Goal: Information Seeking & Learning: Learn about a topic

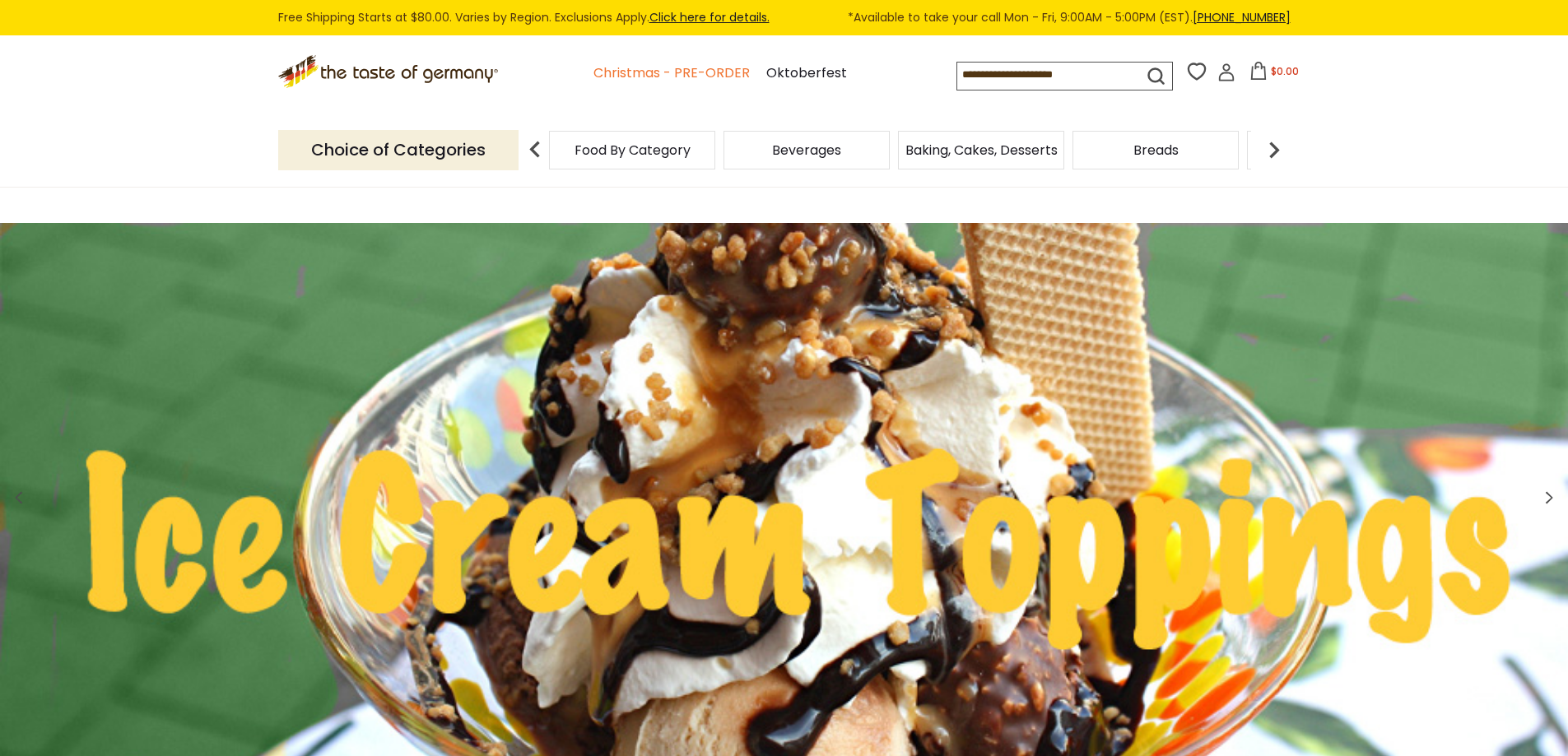
click at [699, 72] on link "Christmas - PRE-ORDER" at bounding box center [672, 73] width 156 height 22
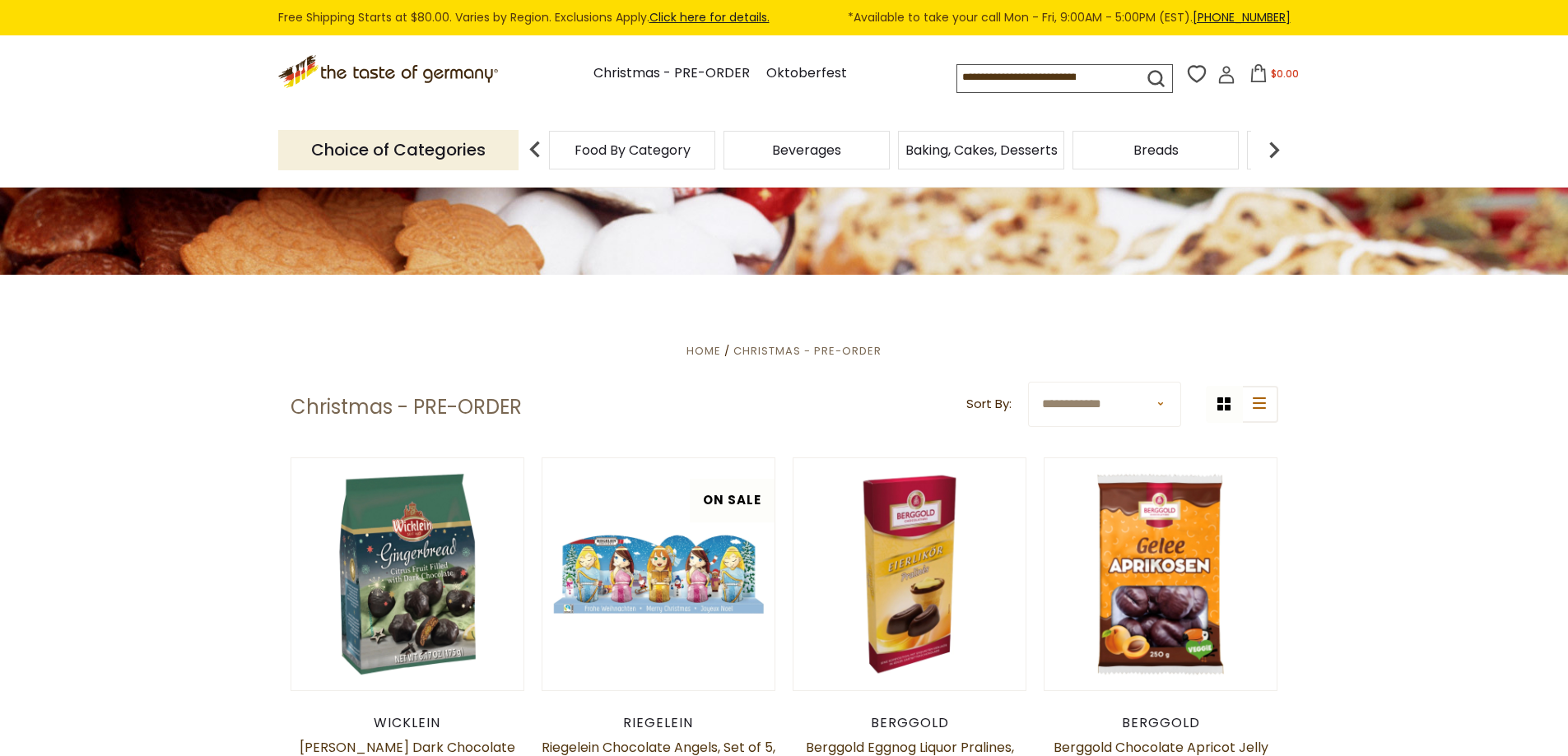
scroll to position [302, 0]
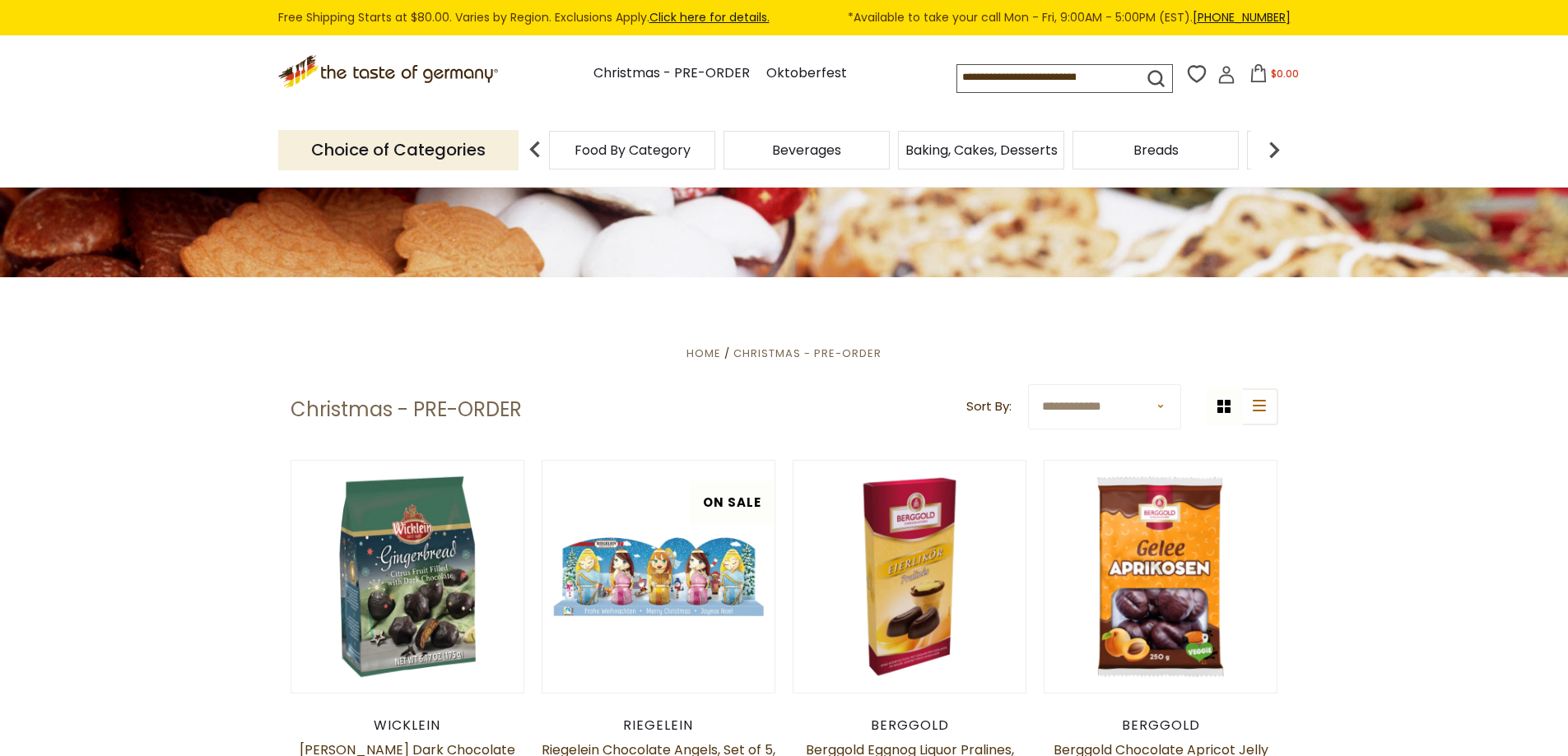
click at [1161, 405] on select "**********" at bounding box center [1104, 407] width 153 height 45
click at [1160, 404] on select "**********" at bounding box center [1104, 407] width 153 height 45
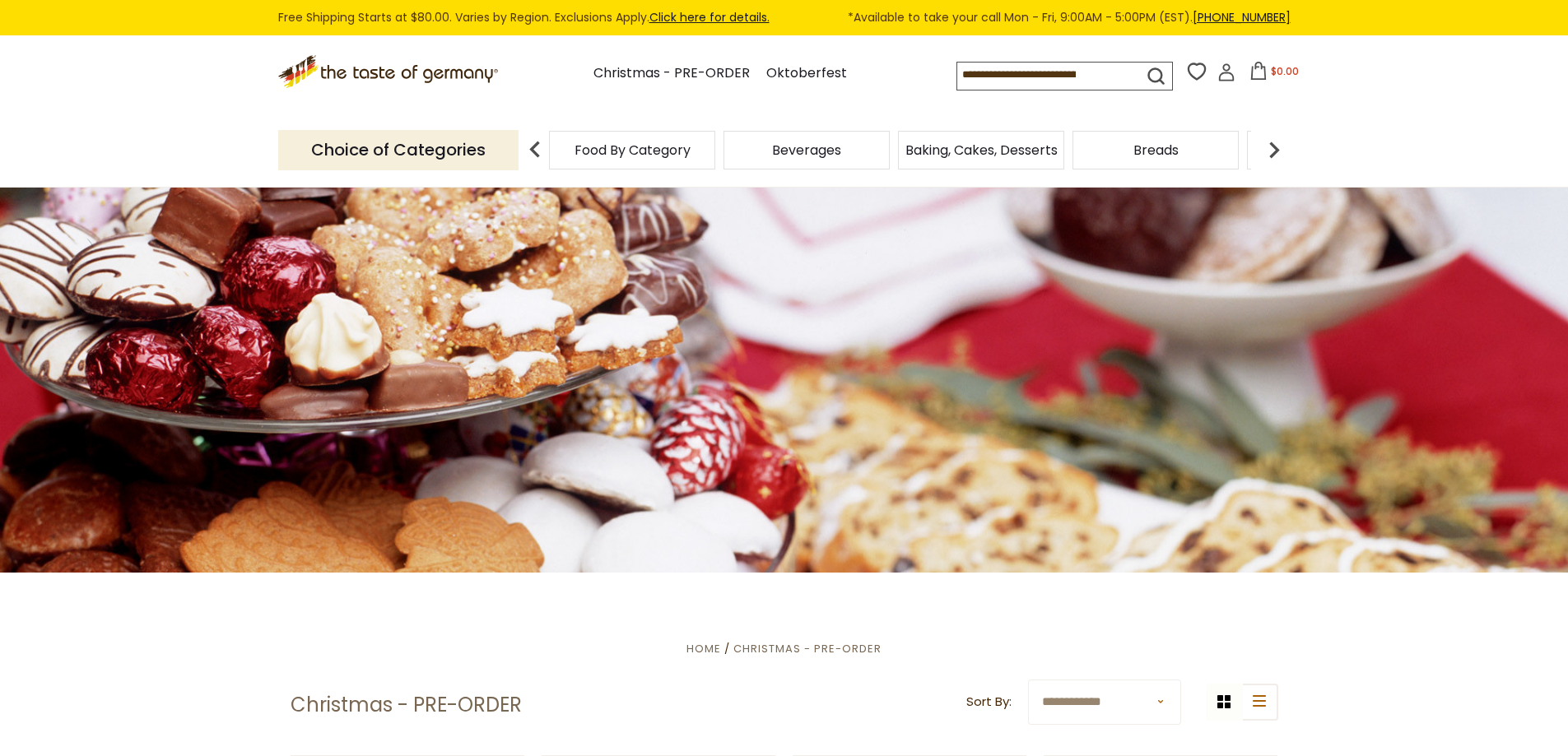
scroll to position [0, 0]
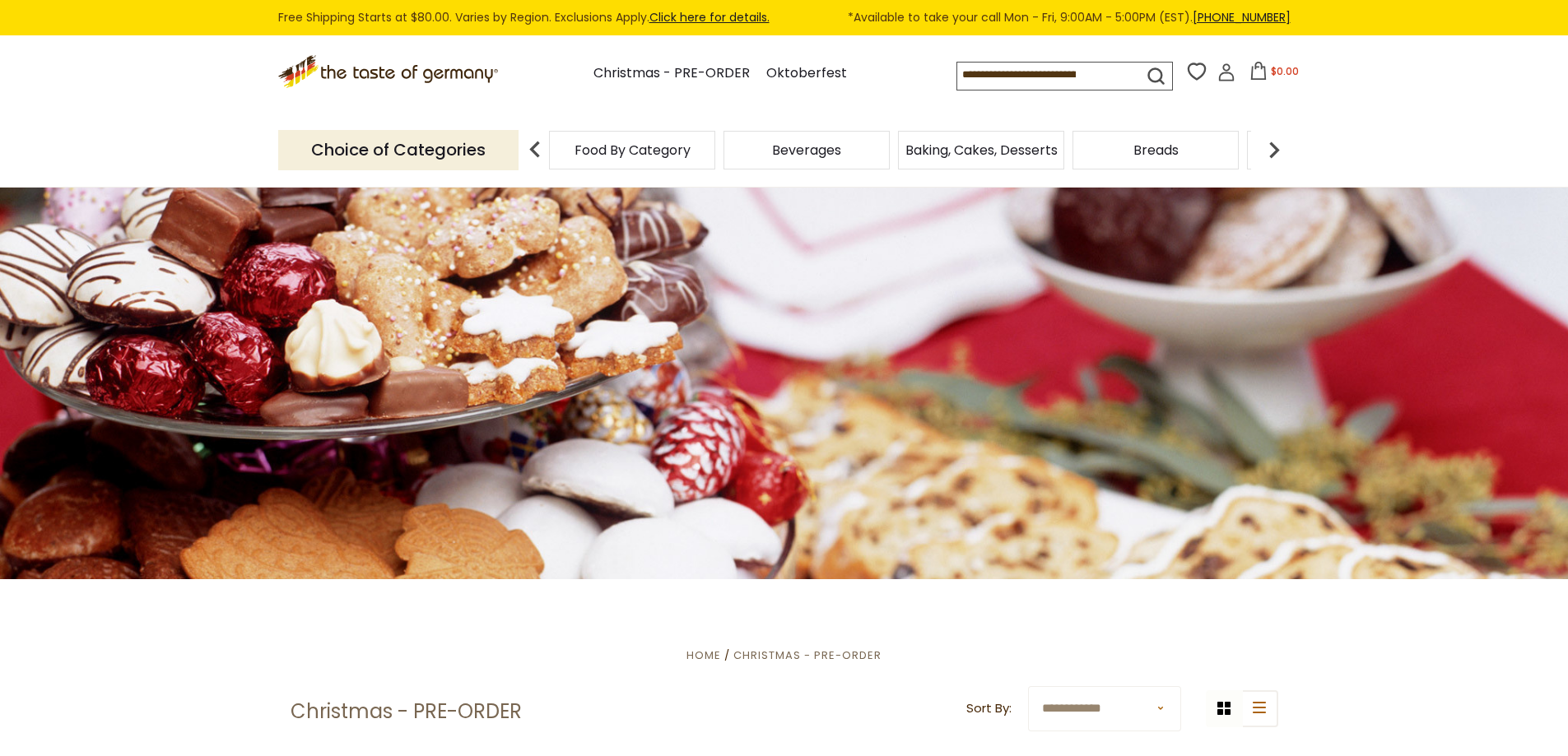
click at [1267, 154] on img at bounding box center [1274, 149] width 33 height 33
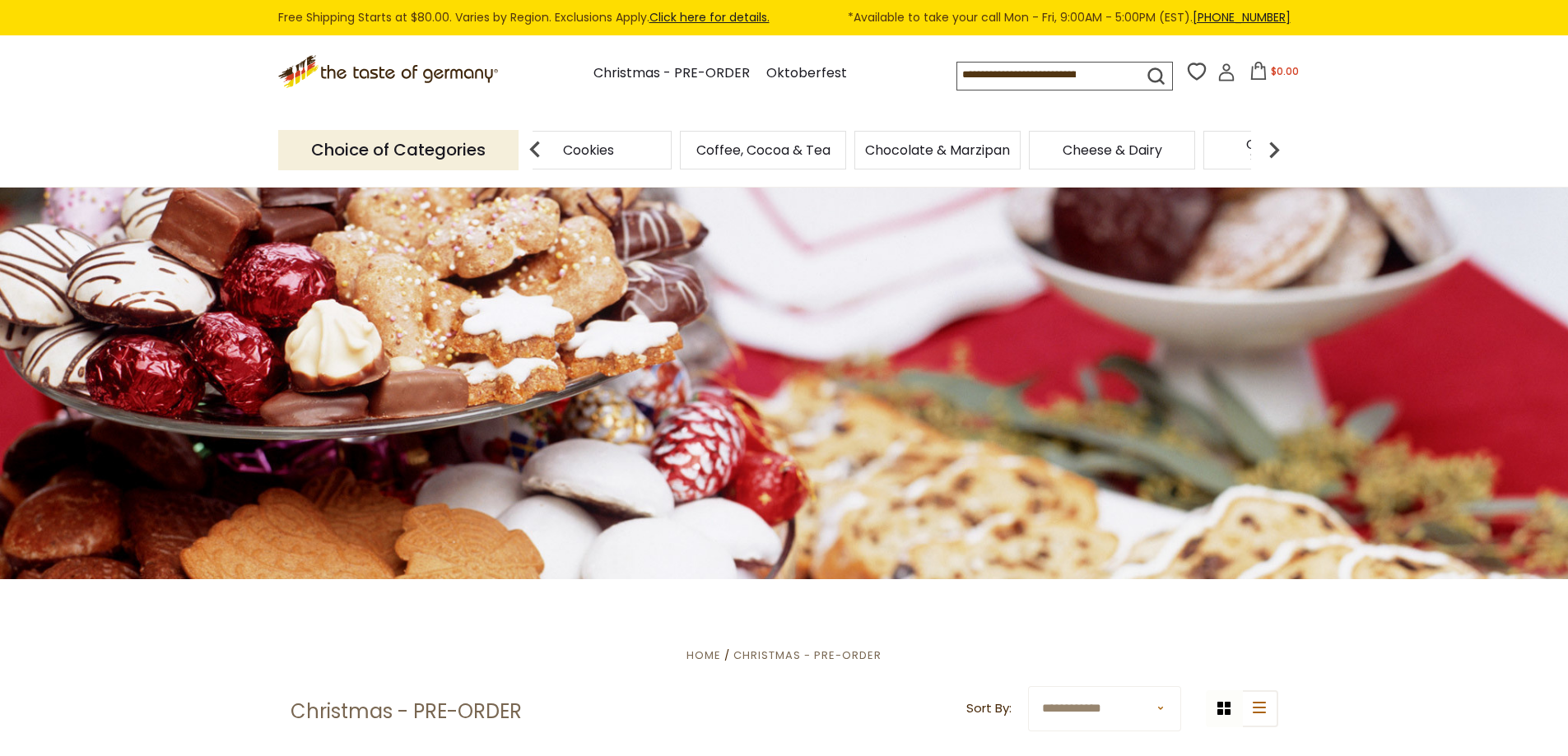
click at [1267, 154] on img at bounding box center [1274, 149] width 33 height 33
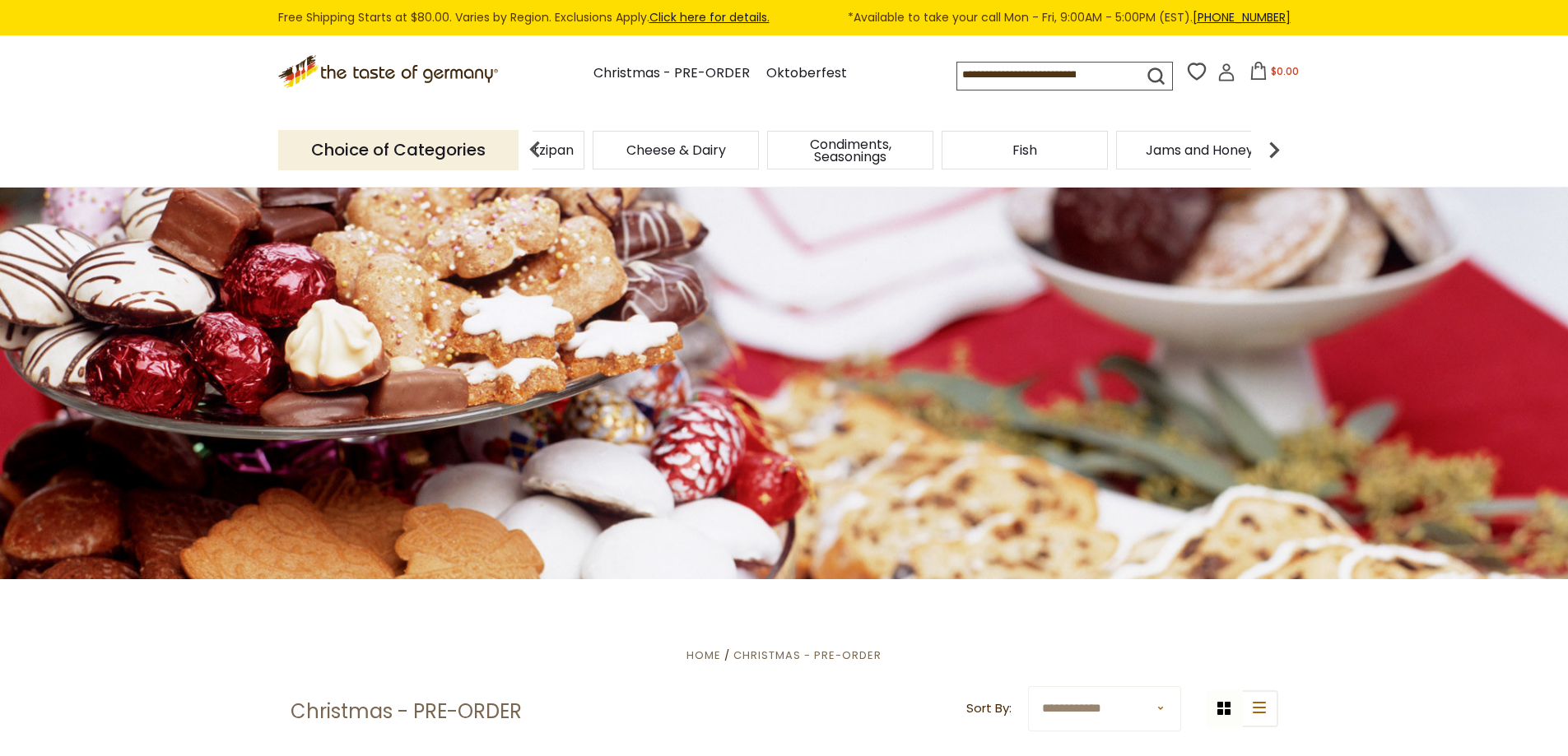
click at [1267, 154] on img at bounding box center [1274, 149] width 33 height 33
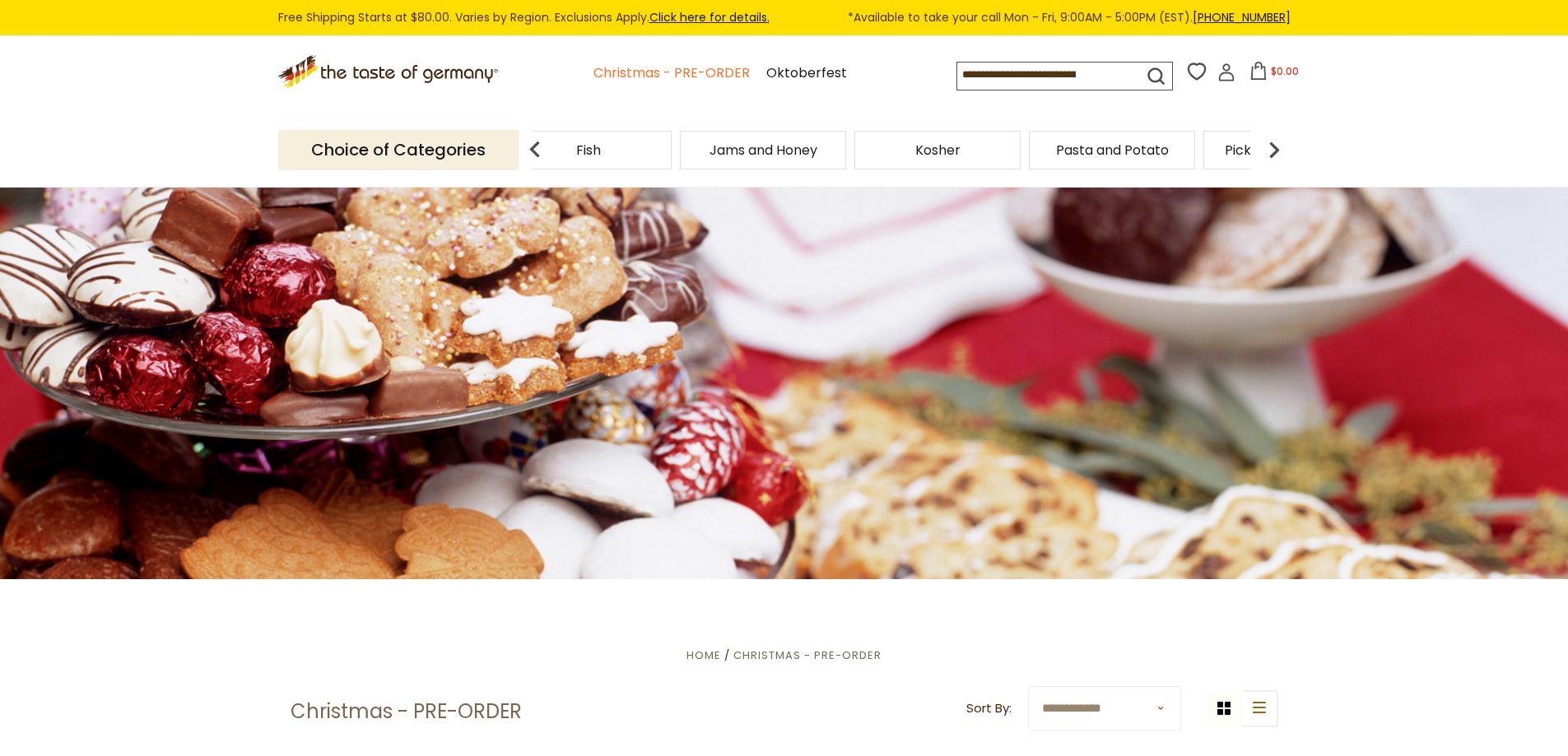
click at [703, 67] on link "Christmas - PRE-ORDER" at bounding box center [672, 73] width 156 height 22
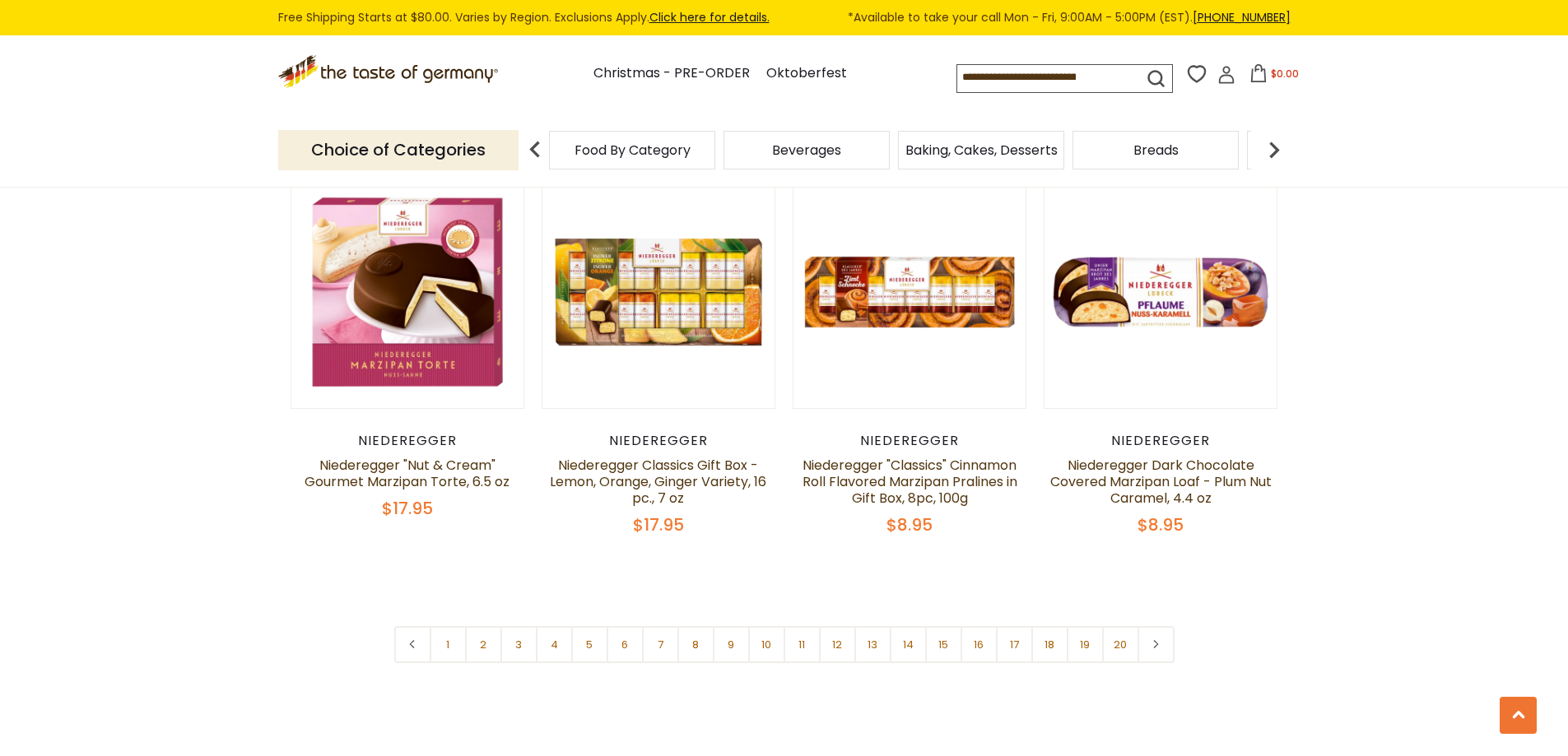
scroll to position [3867, 0]
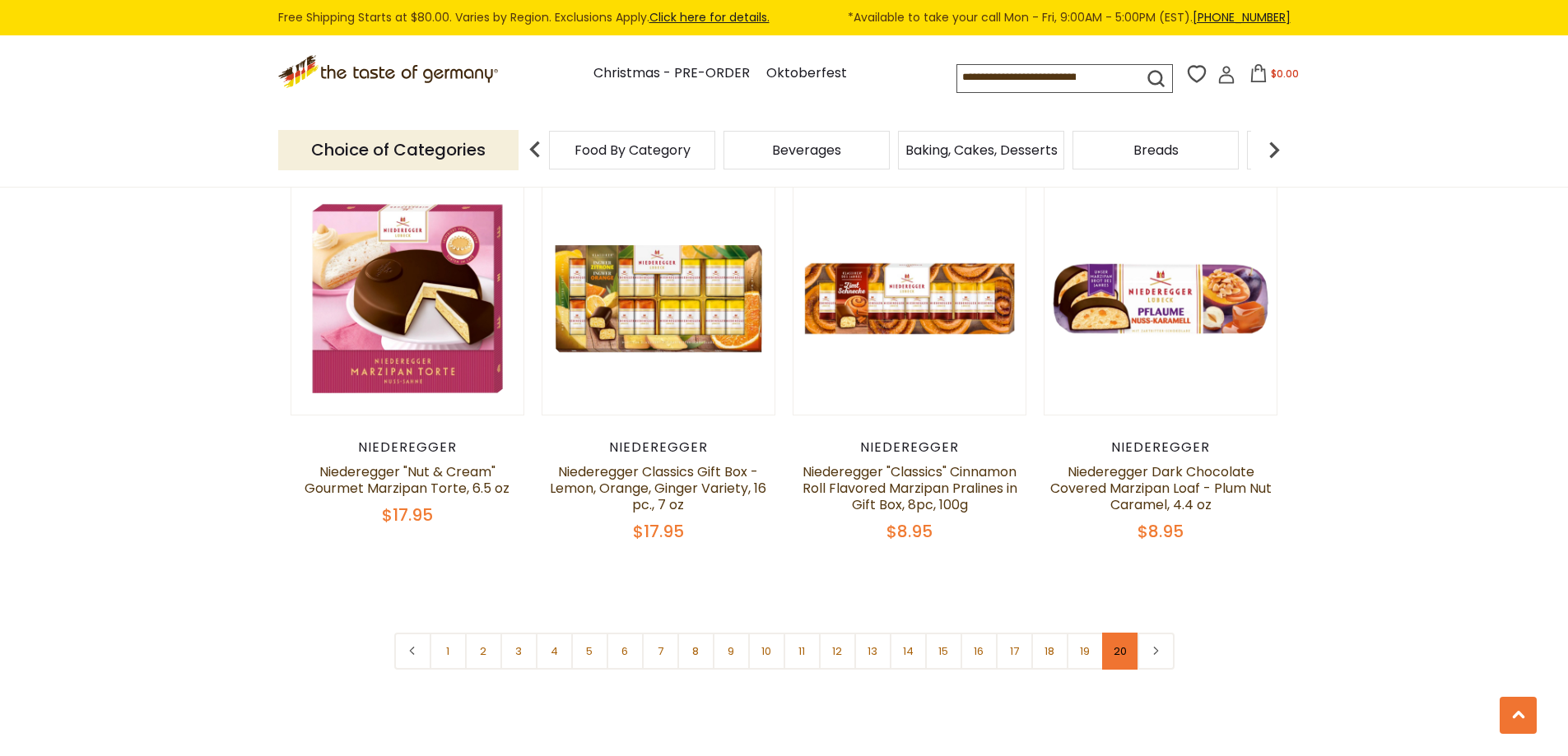
click at [1122, 632] on link "20" at bounding box center [1120, 651] width 37 height 37
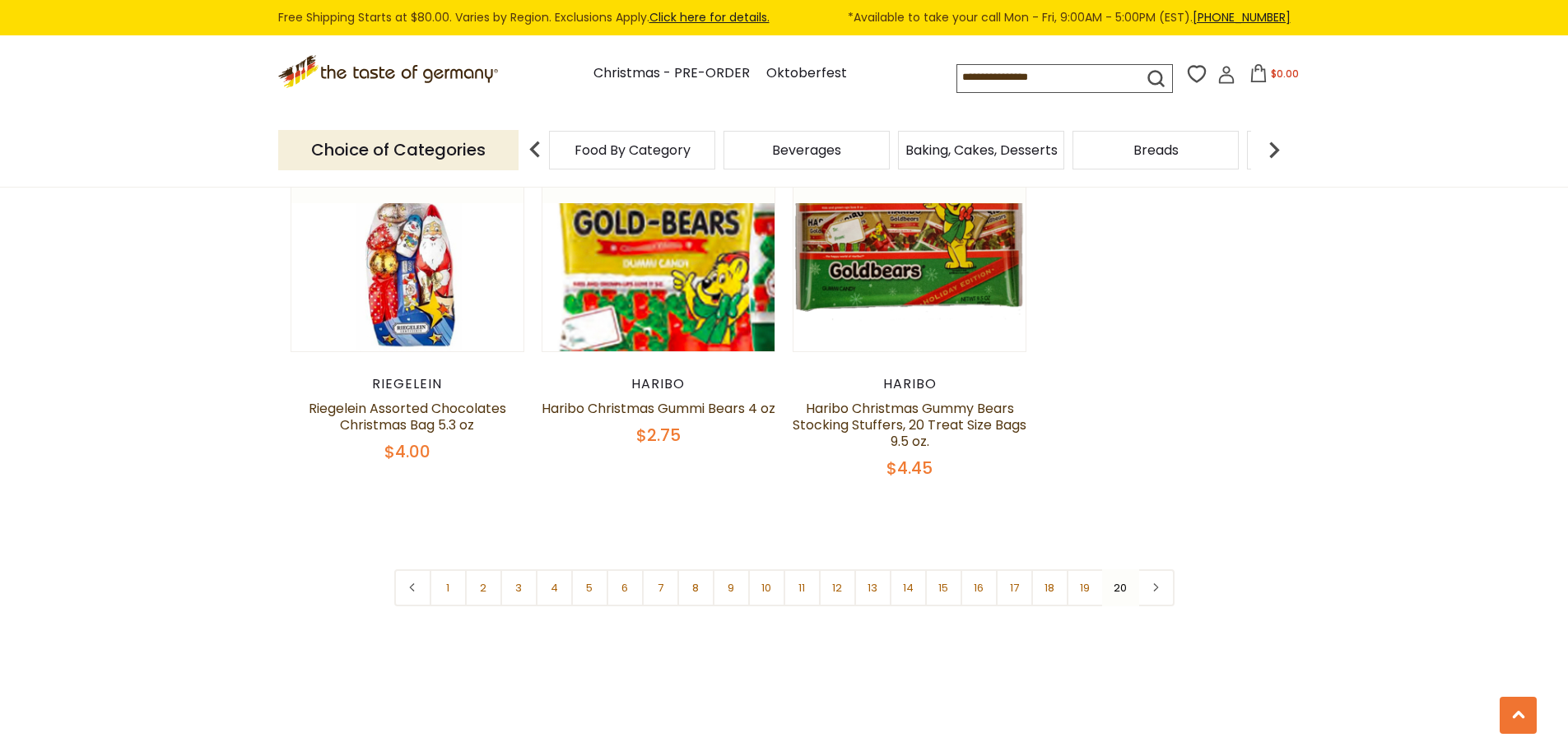
scroll to position [1043, 0]
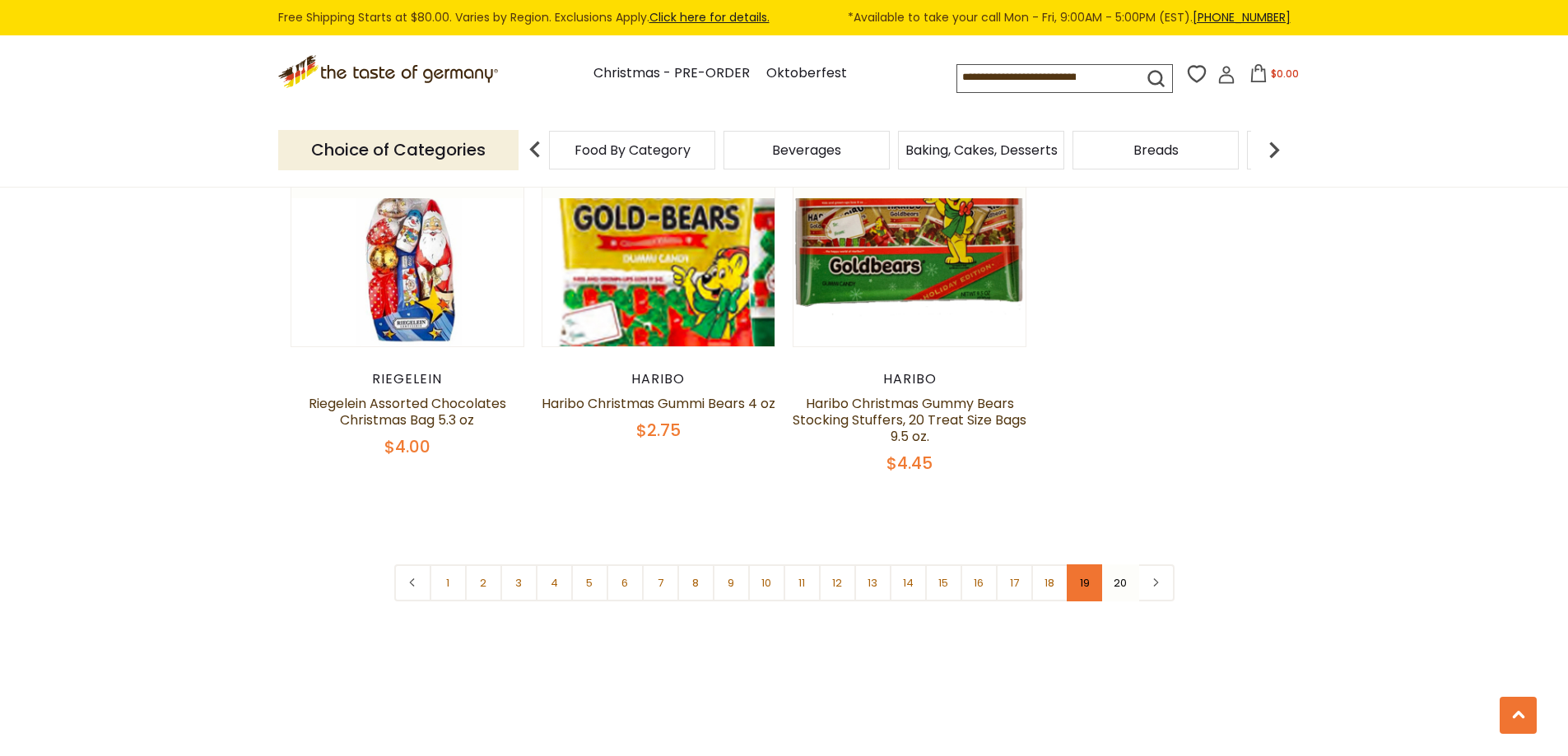
click at [1085, 591] on link "19" at bounding box center [1085, 582] width 37 height 37
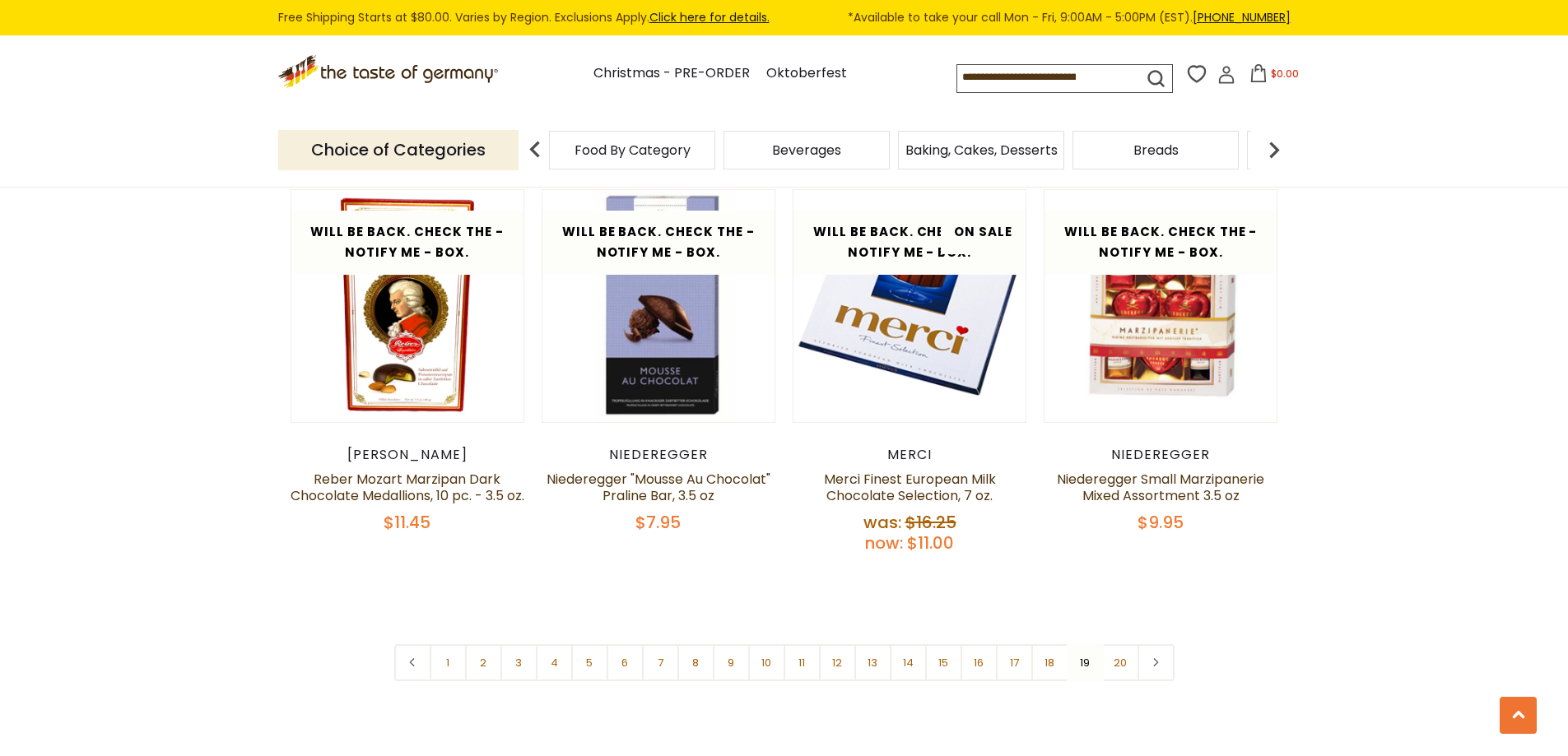
scroll to position [3895, 0]
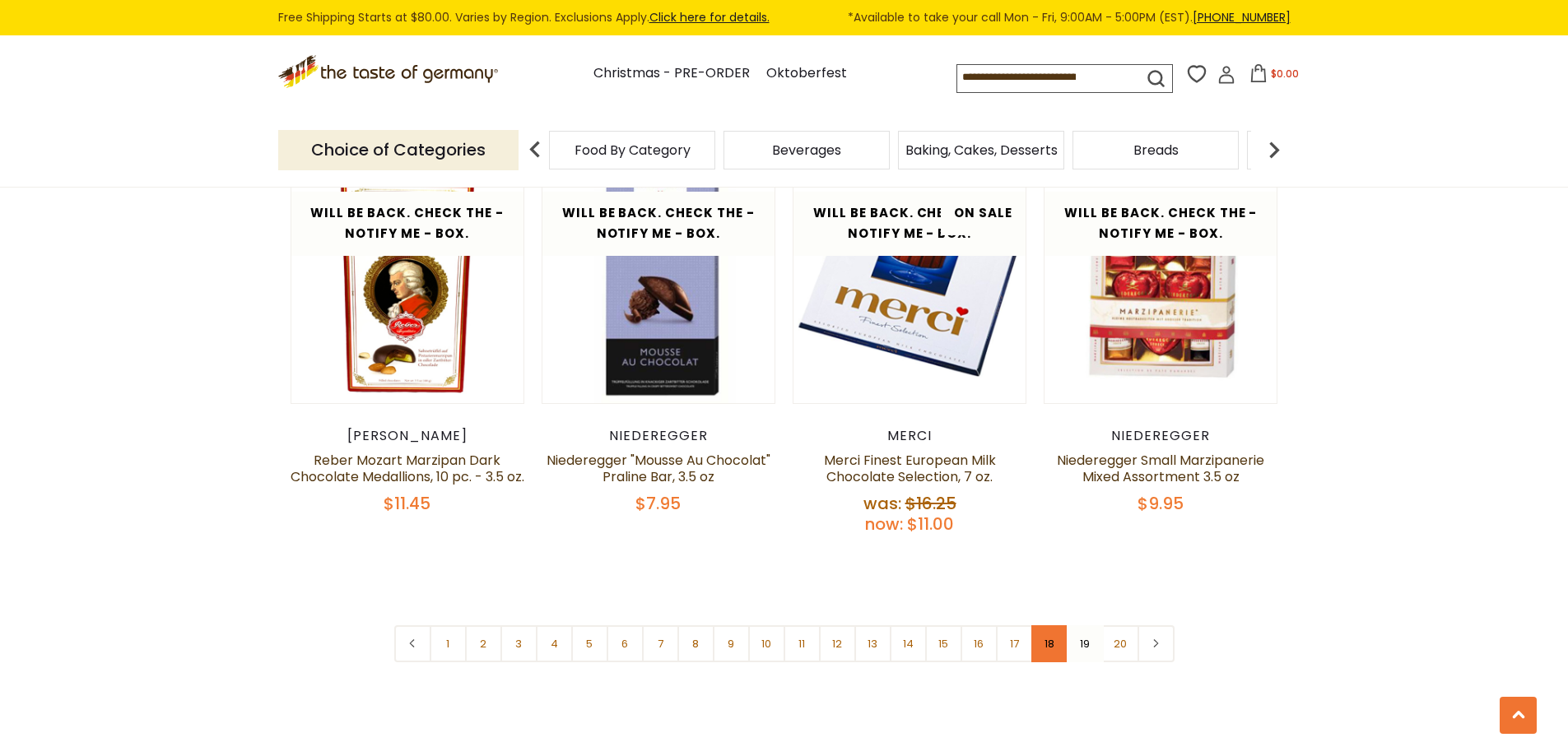
click at [1050, 626] on link "18" at bounding box center [1049, 644] width 37 height 37
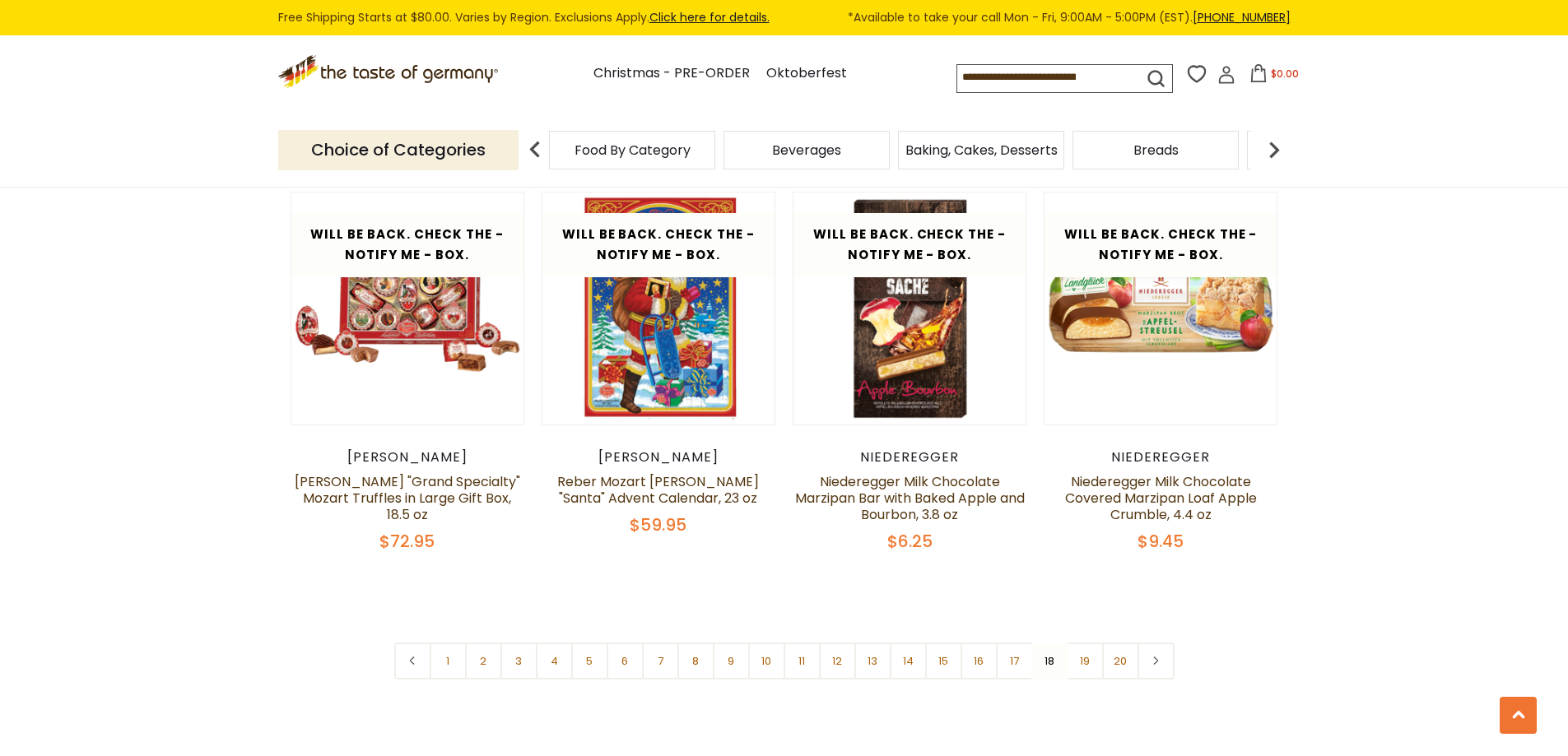
scroll to position [3868, 0]
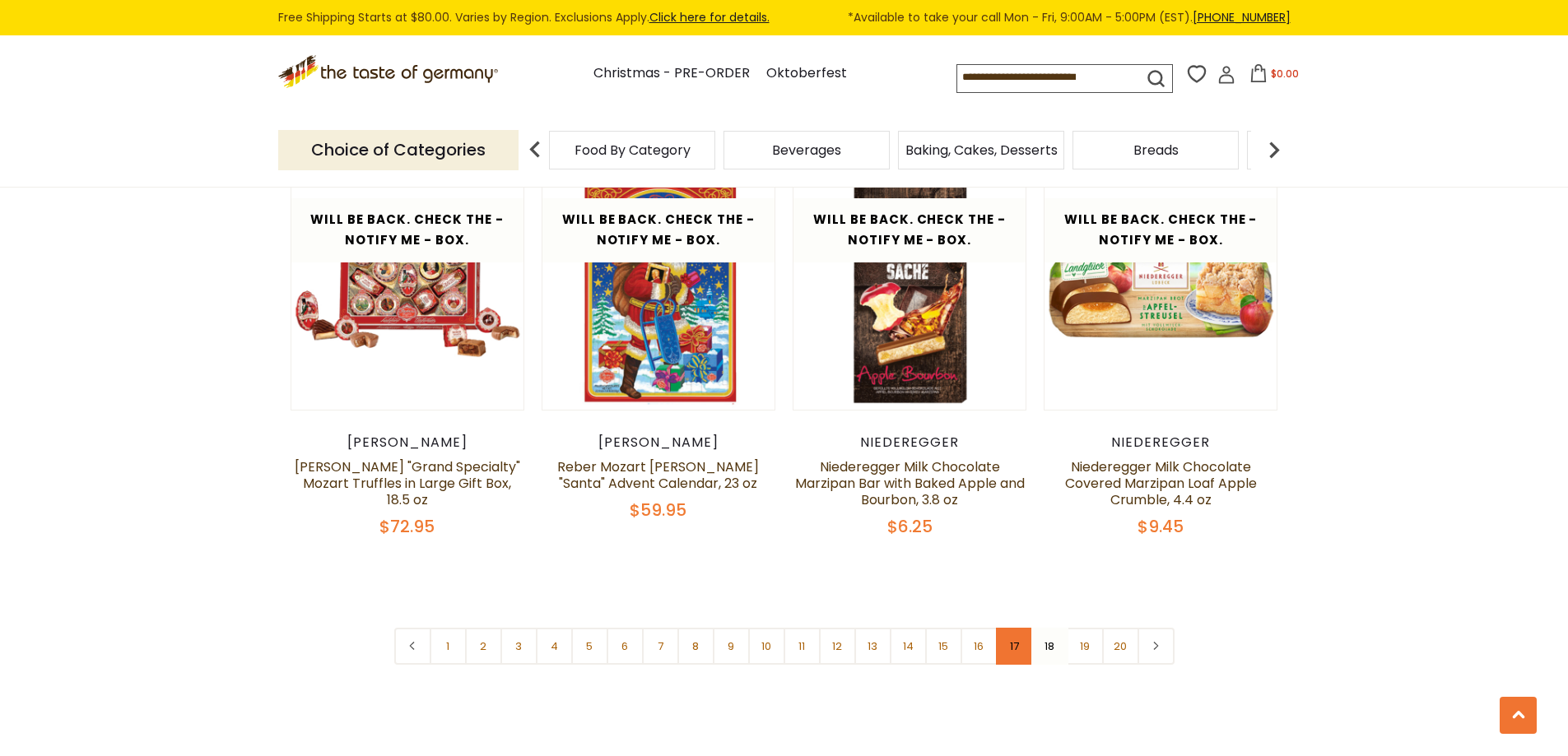
click at [1011, 628] on link "17" at bounding box center [1014, 646] width 37 height 37
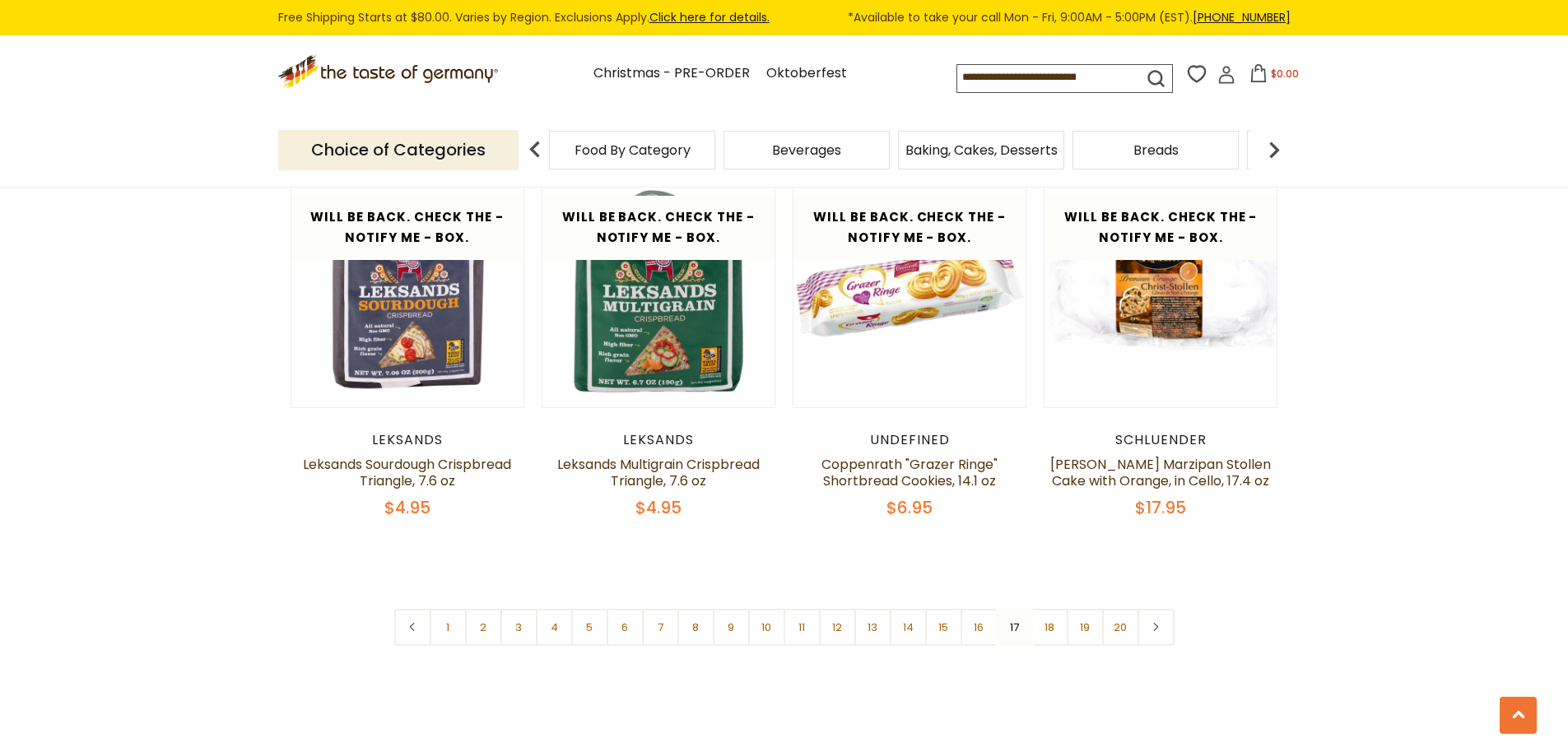
scroll to position [3840, 0]
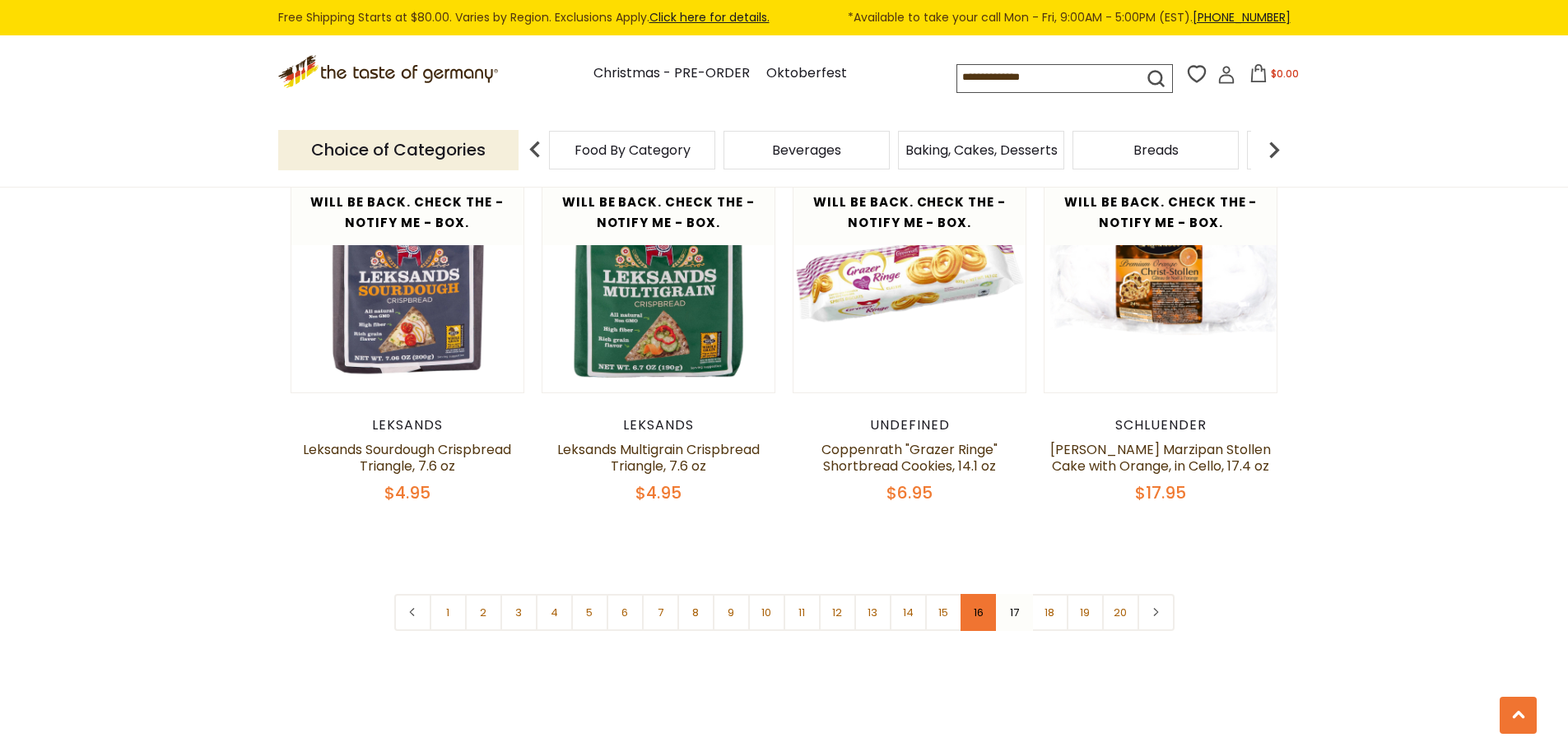
click at [976, 595] on link "16" at bounding box center [978, 613] width 37 height 37
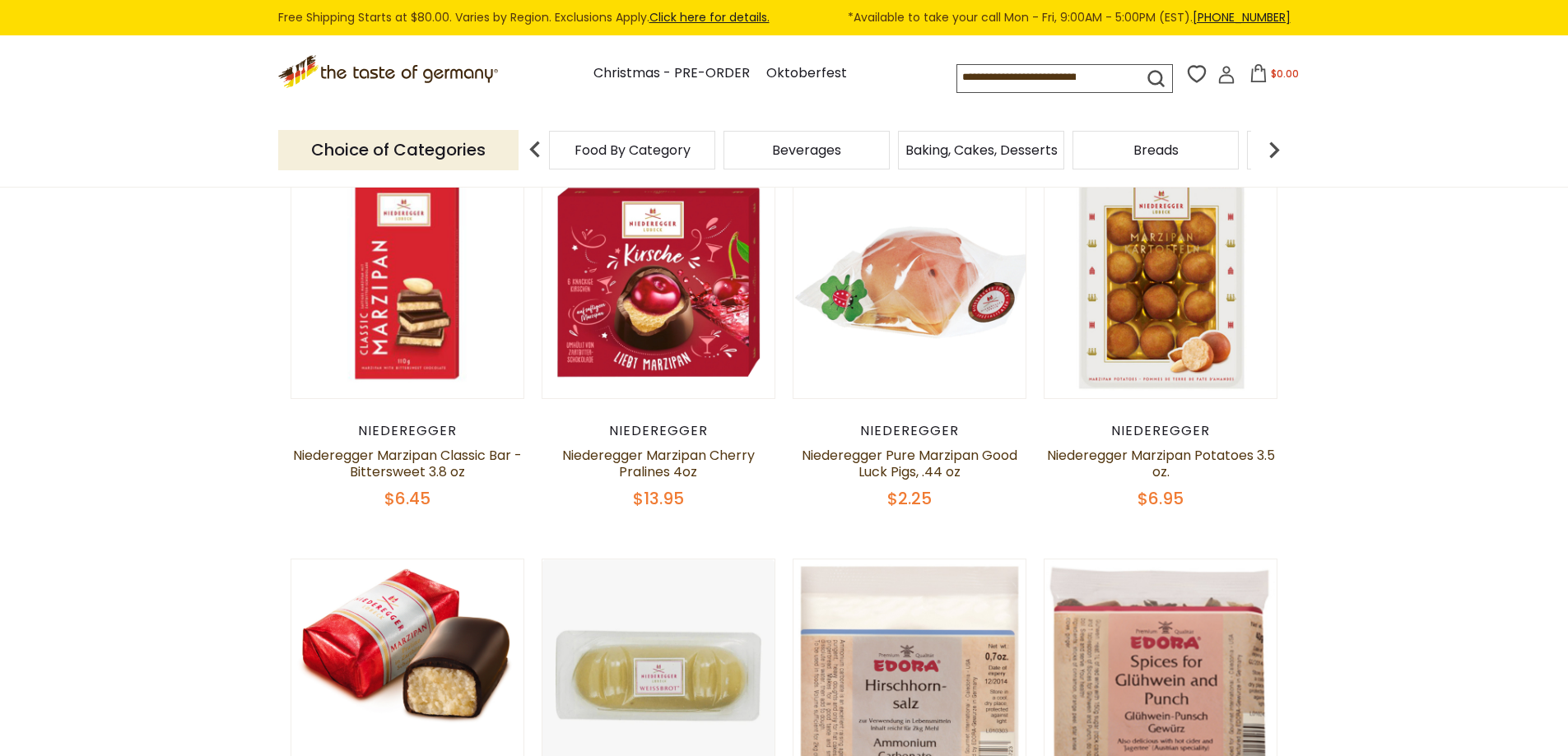
scroll to position [550, 0]
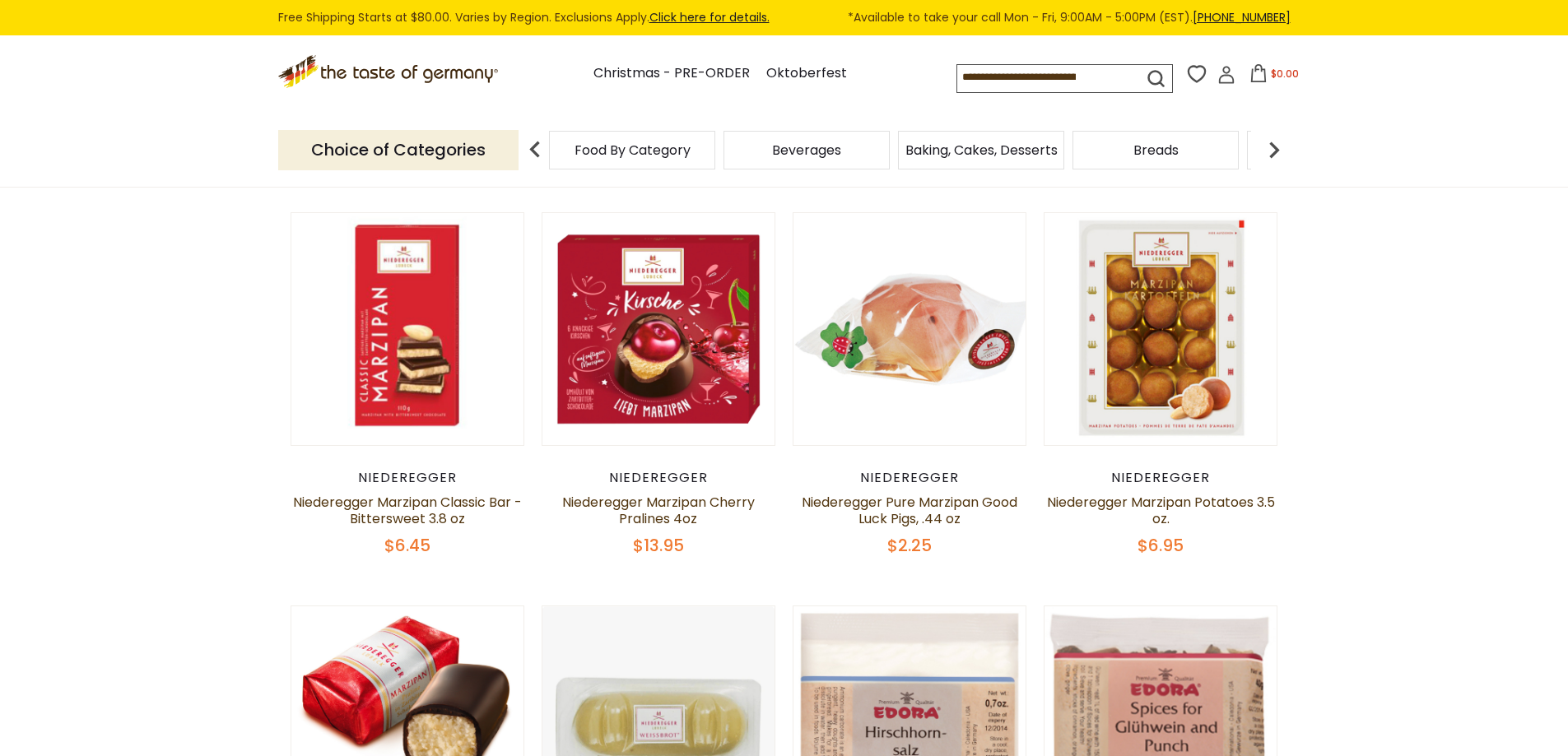
click at [1093, 78] on input at bounding box center [1036, 76] width 156 height 23
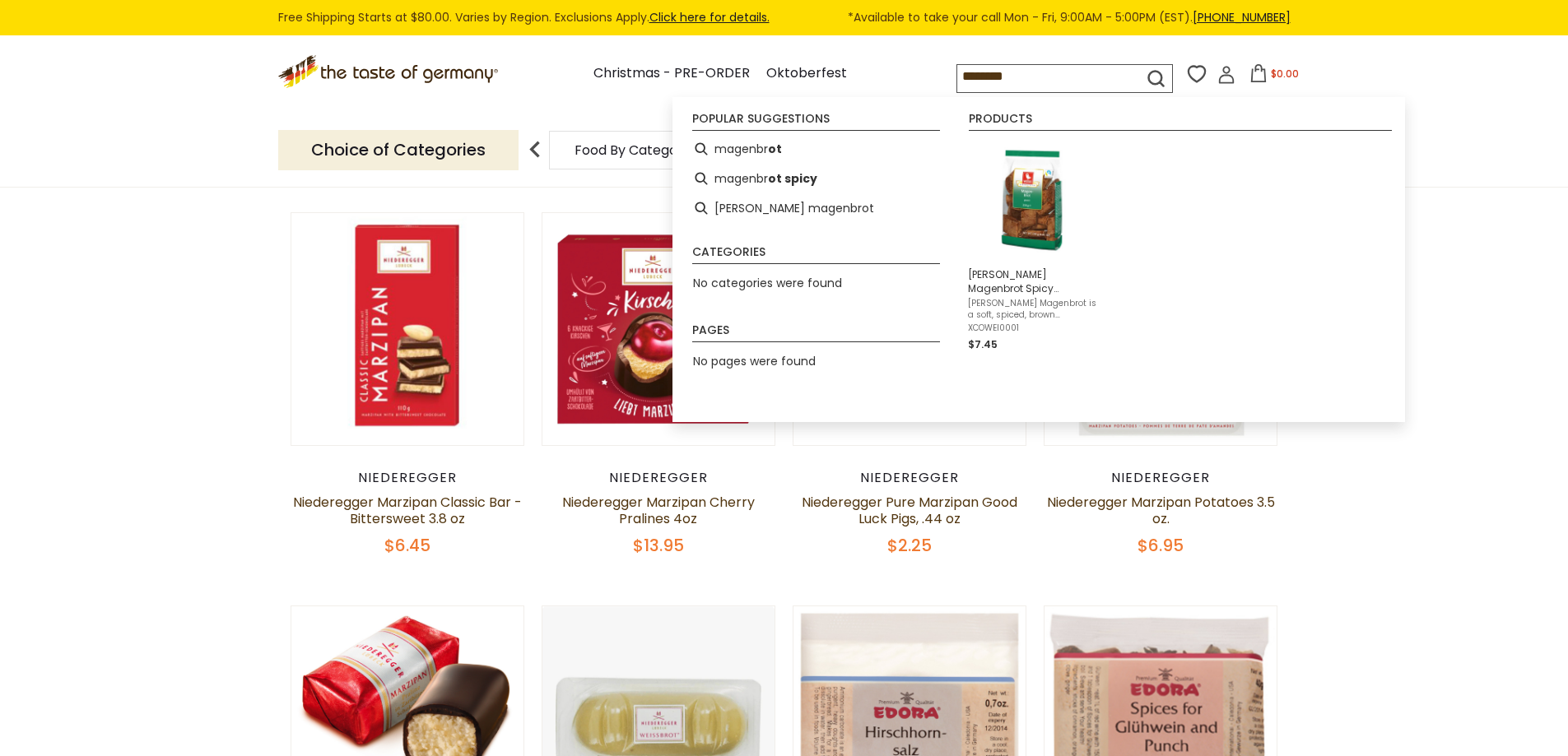
type input "*********"
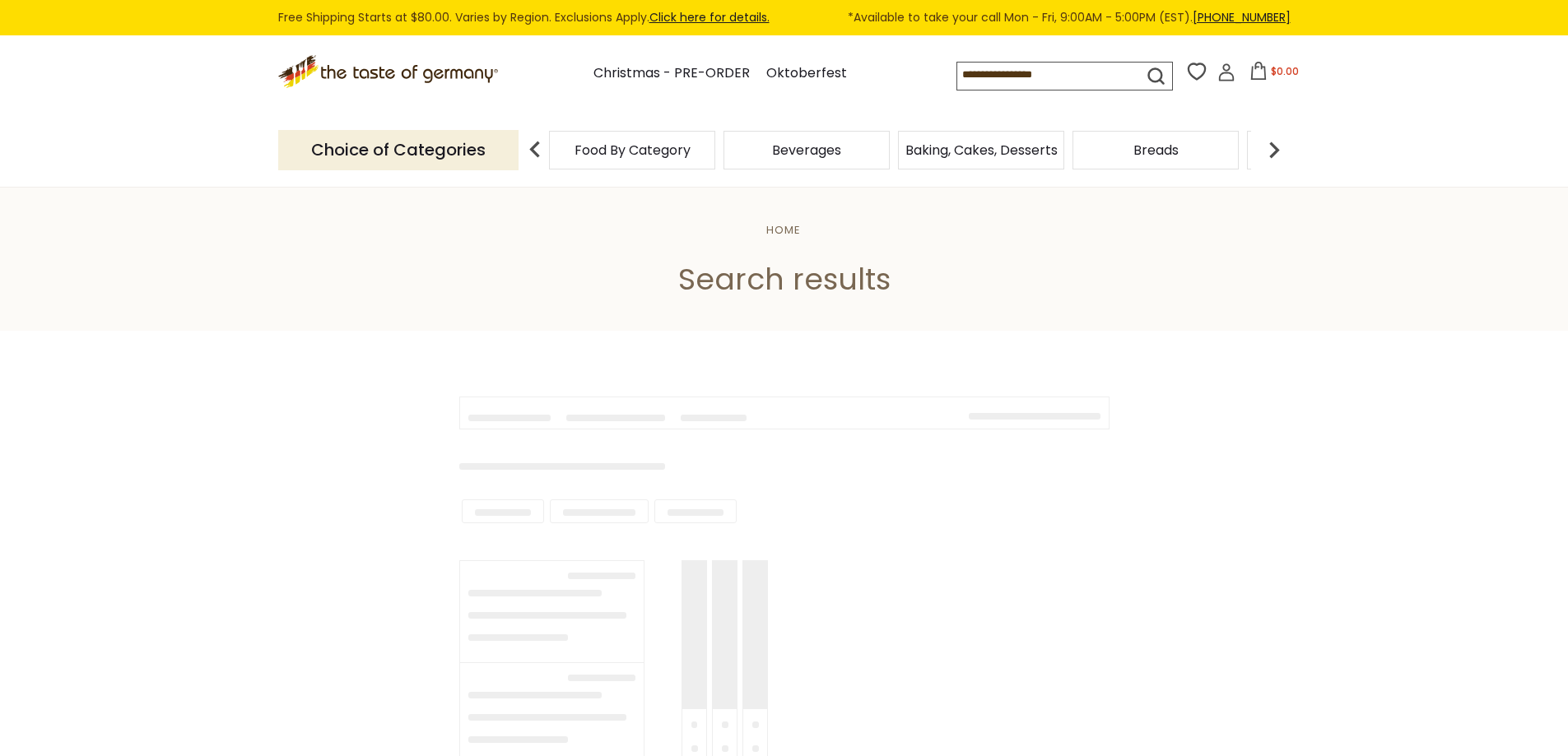
type input "*********"
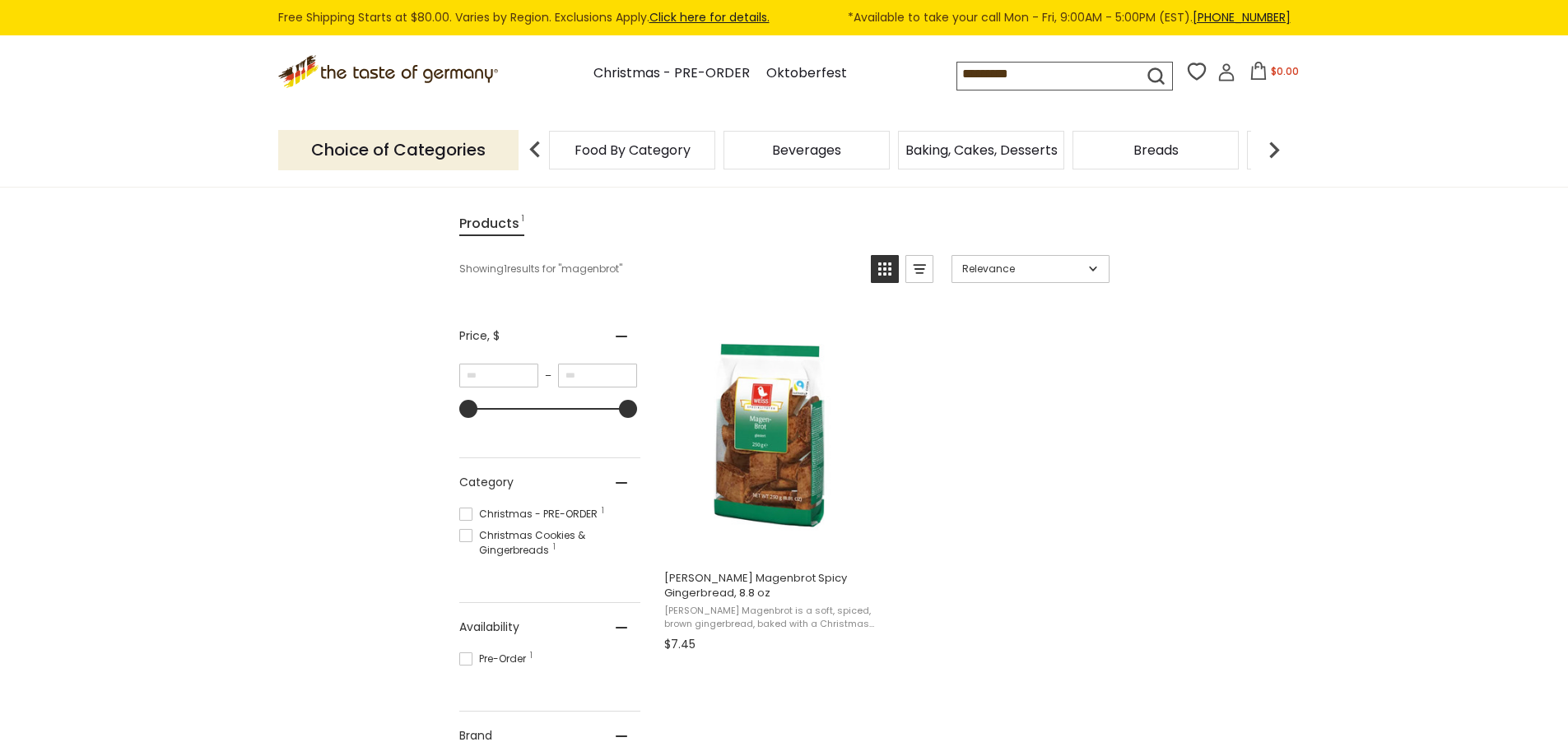
scroll to position [219, 0]
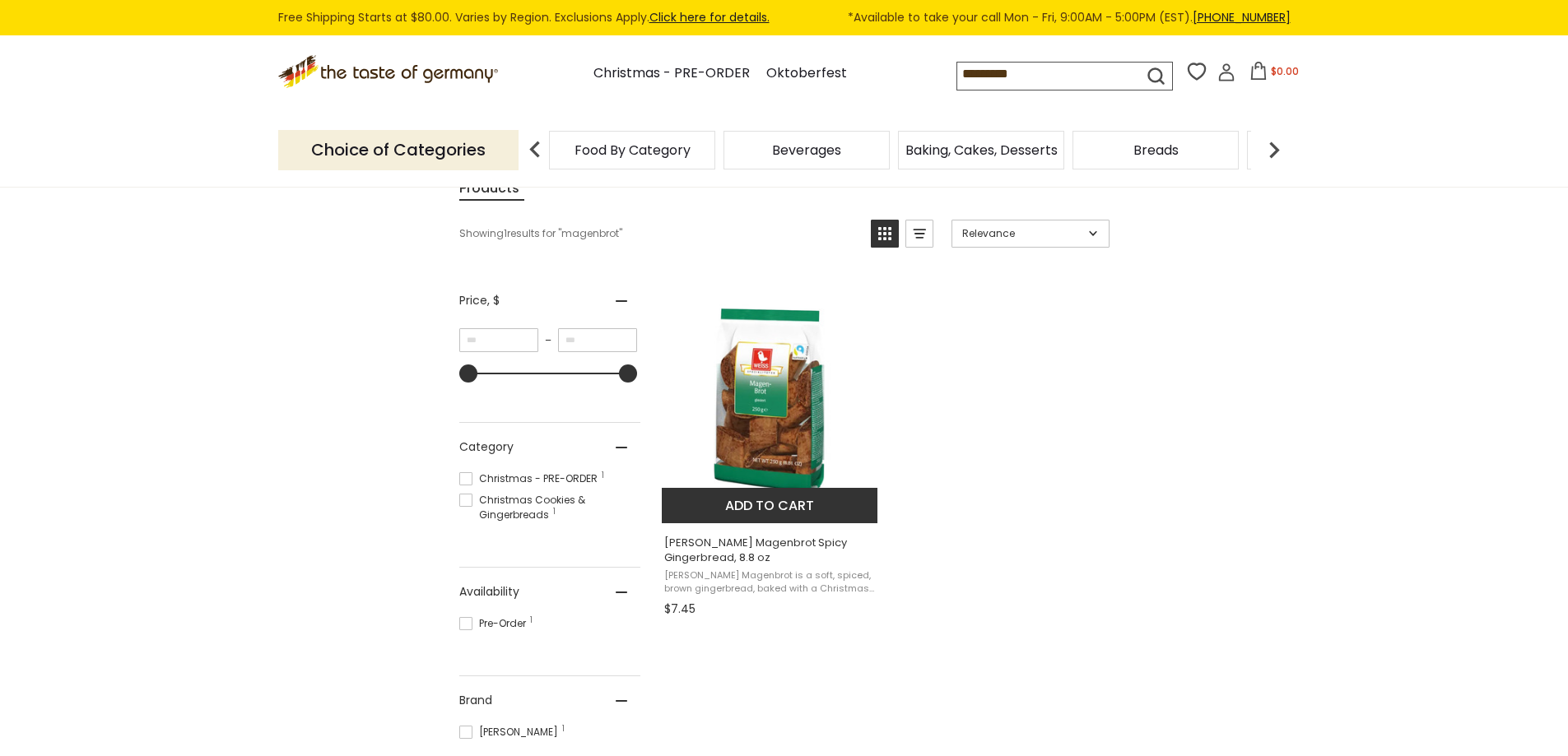
click at [780, 440] on img "Weiss Magenbrot Spicy Gingerbread, 8.8 oz" at bounding box center [771, 400] width 218 height 218
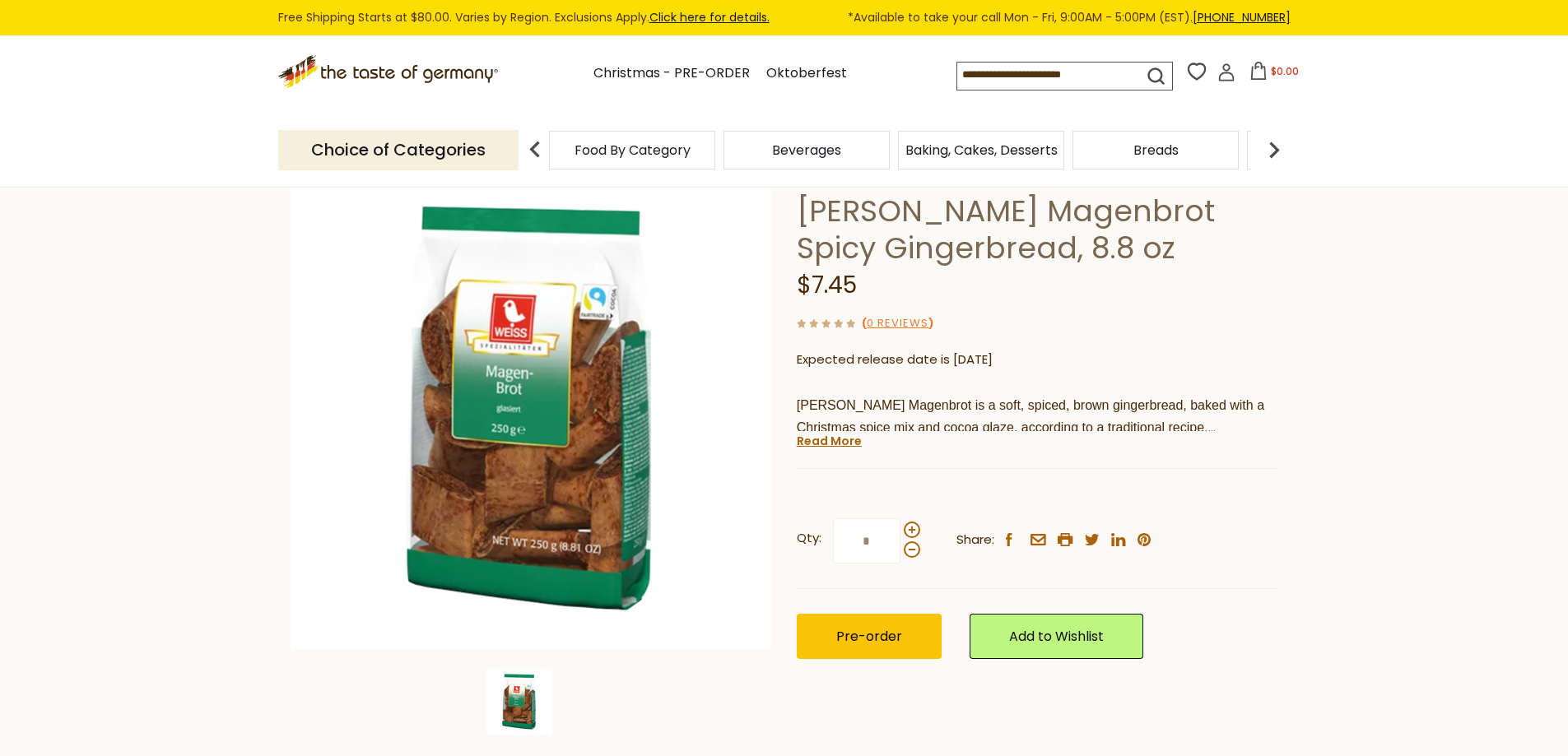
scroll to position [110, 0]
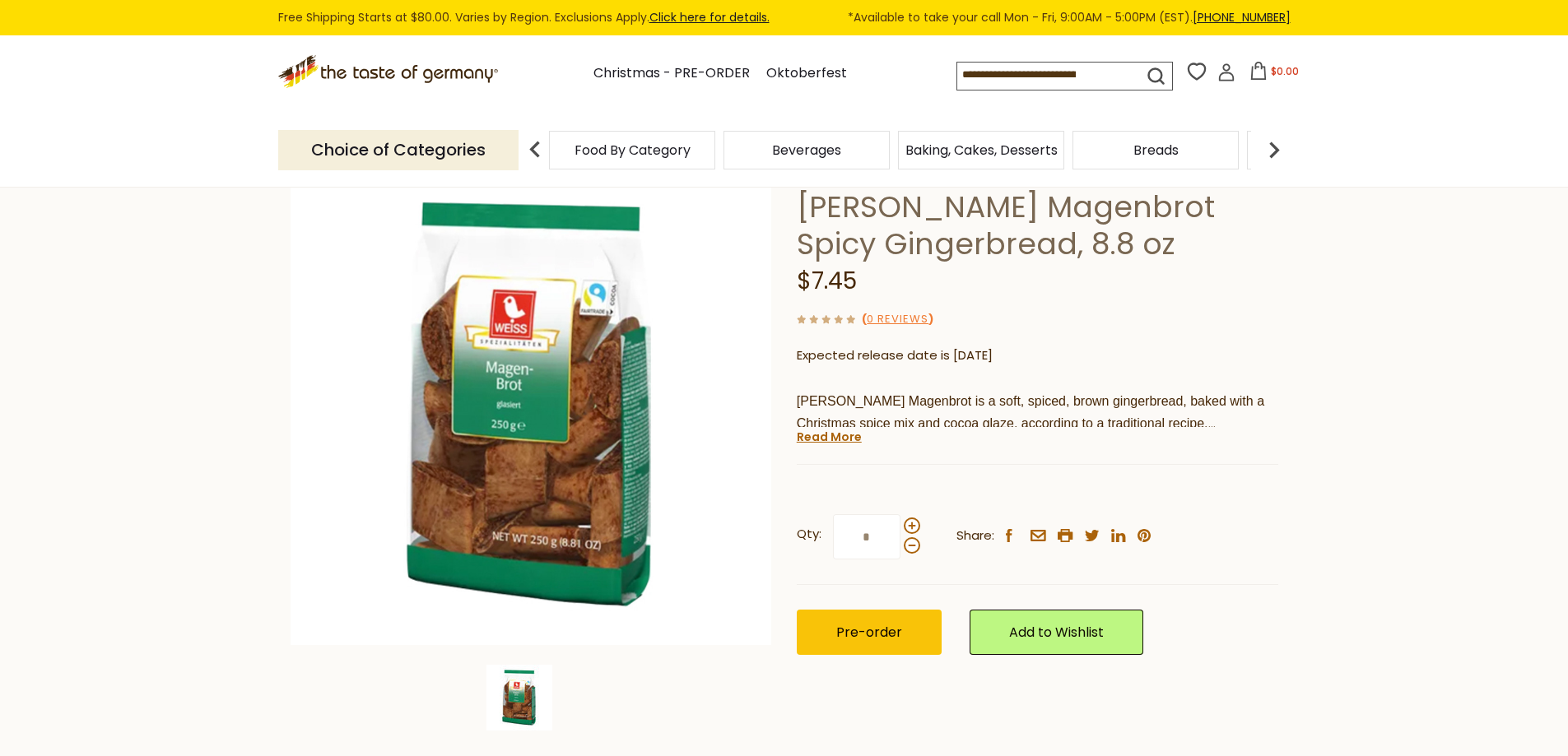
click at [1075, 75] on input at bounding box center [1036, 73] width 156 height 23
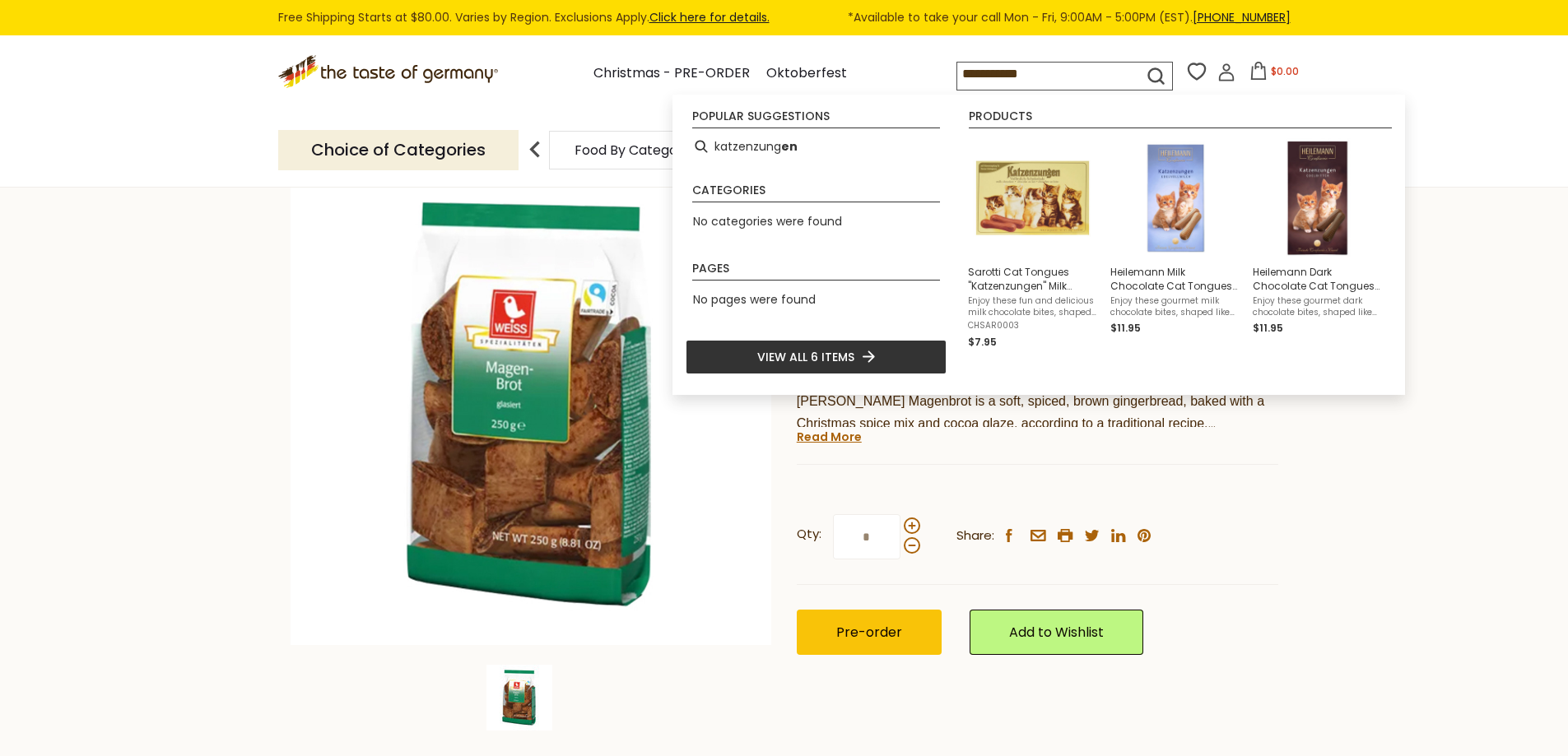
type input "**********"
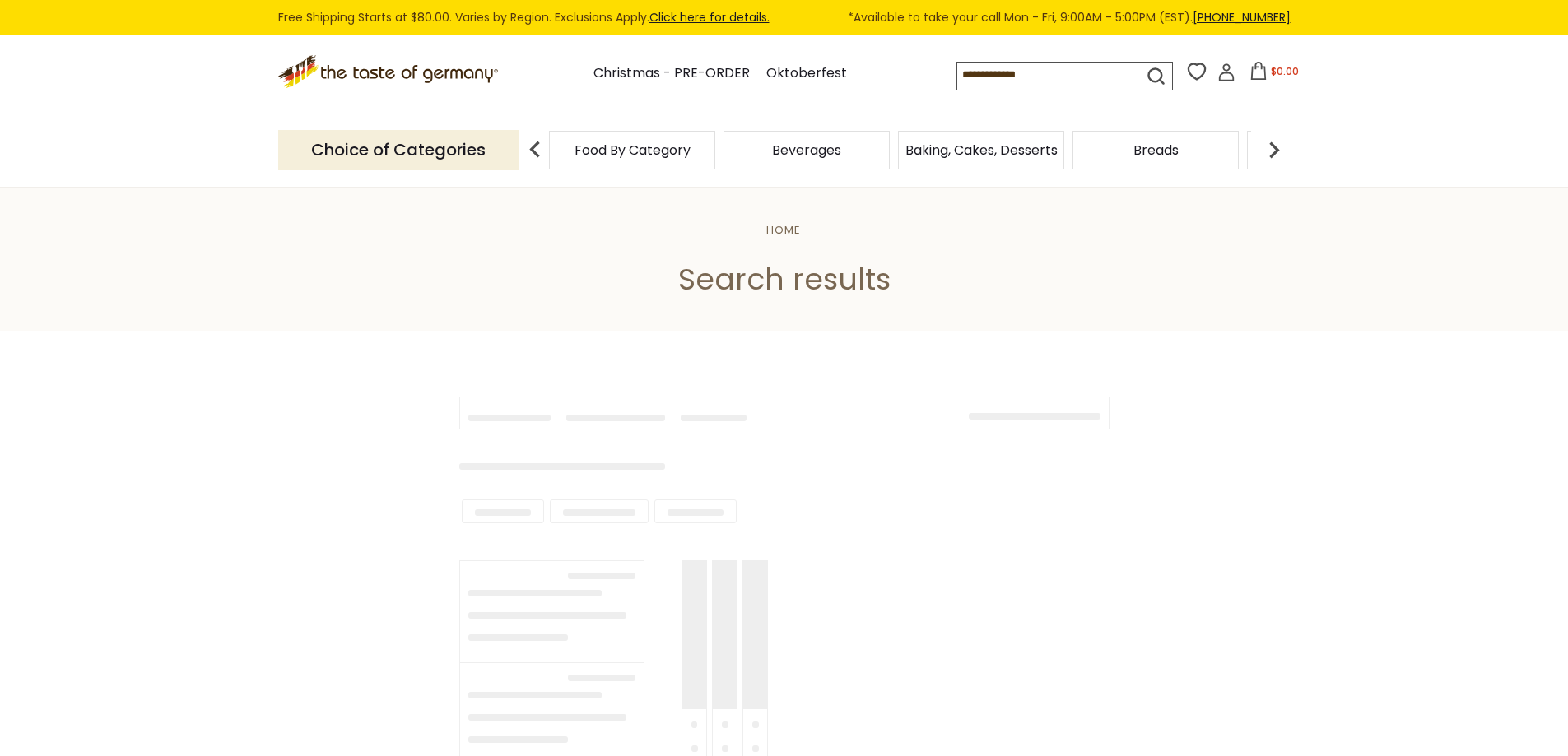
type input "**********"
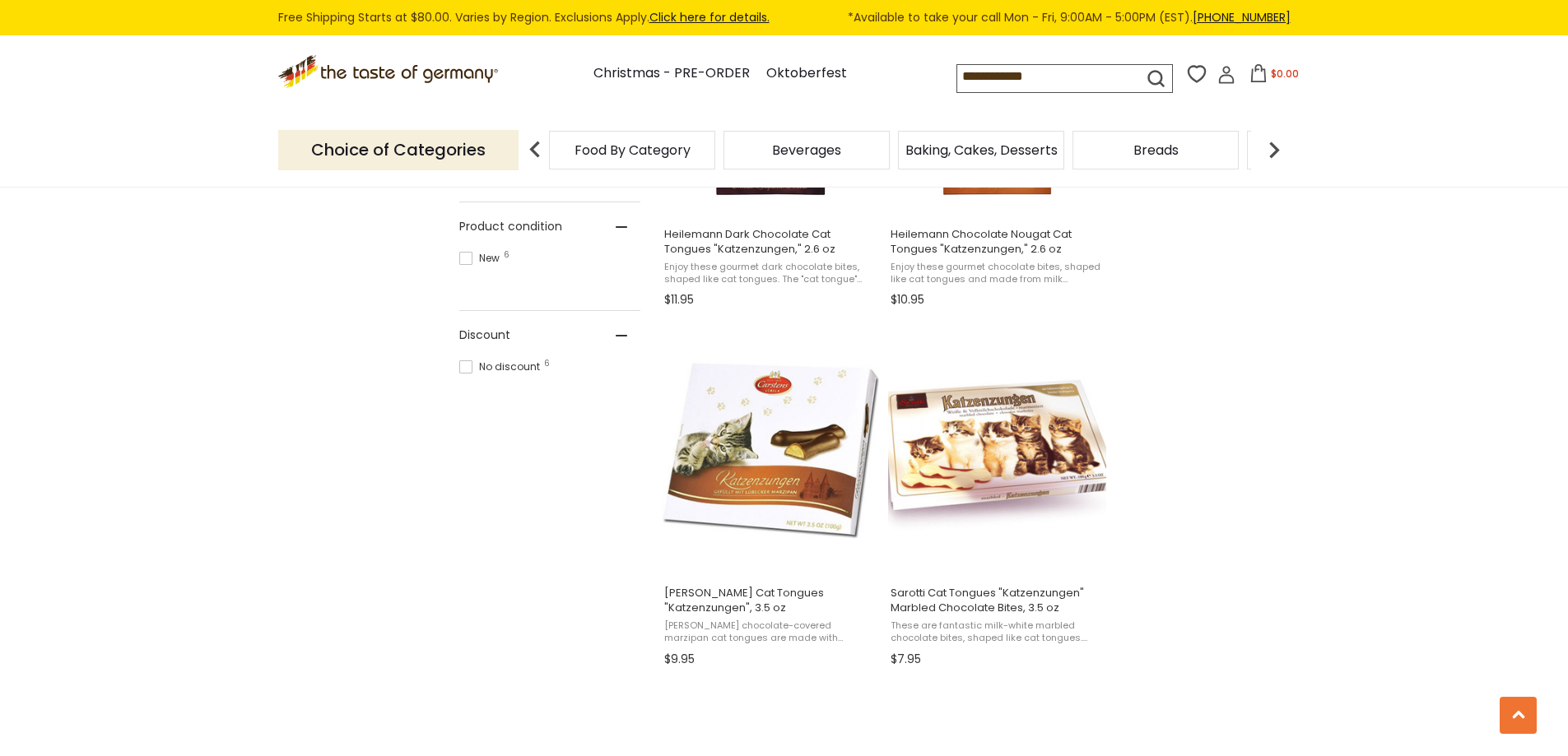
scroll to position [932, 0]
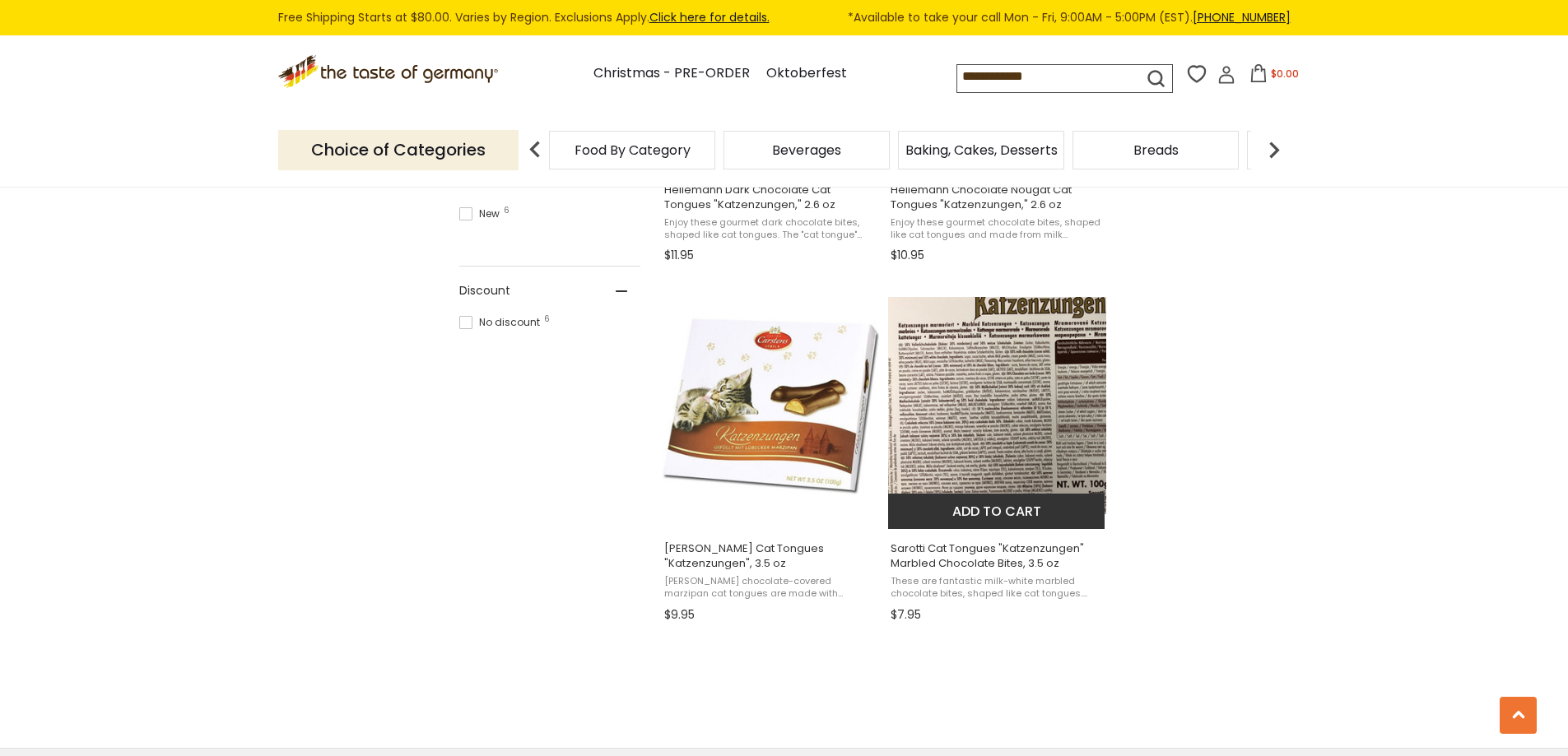
click at [1017, 385] on img "Sarotti Cat Tongues" at bounding box center [998, 406] width 218 height 218
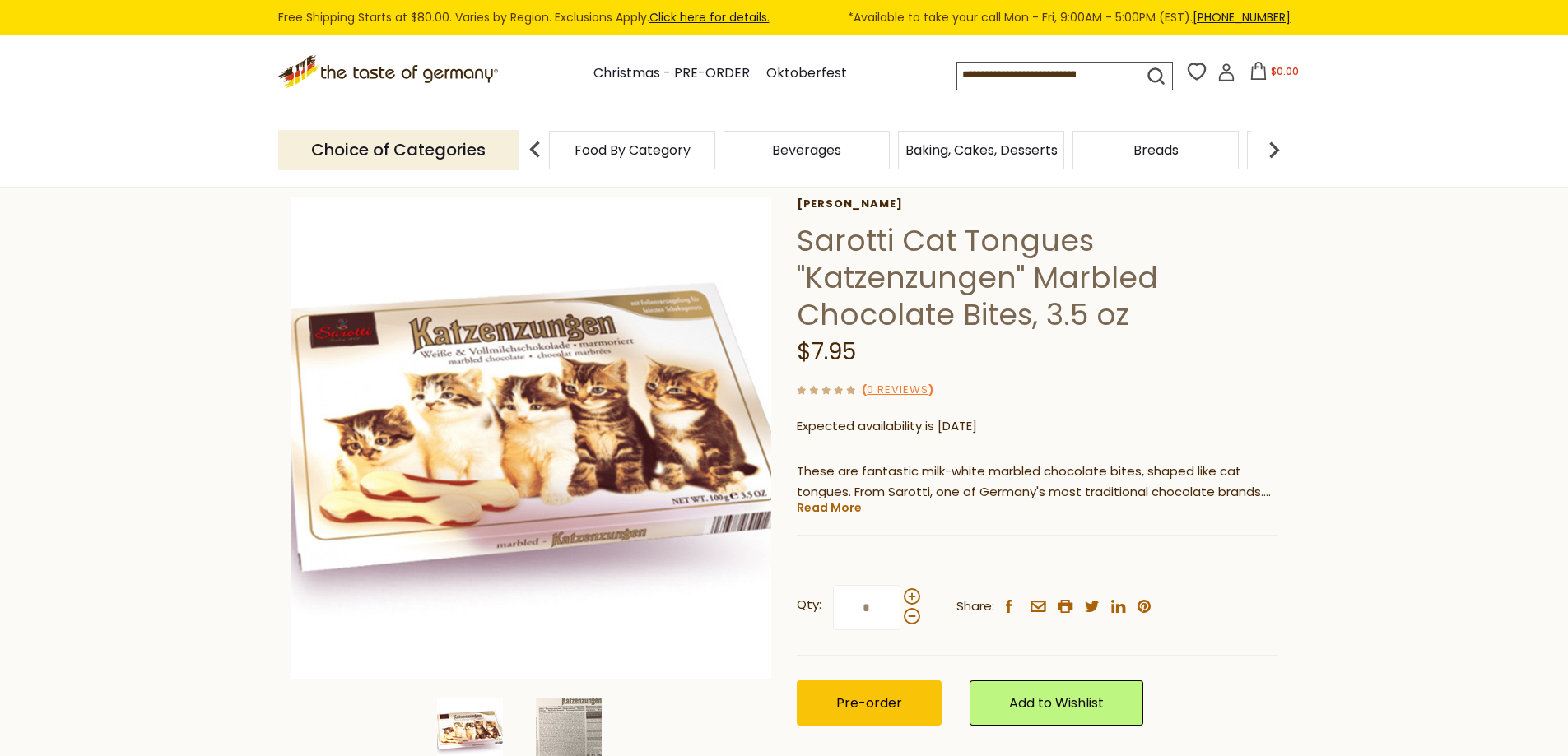
scroll to position [55, 0]
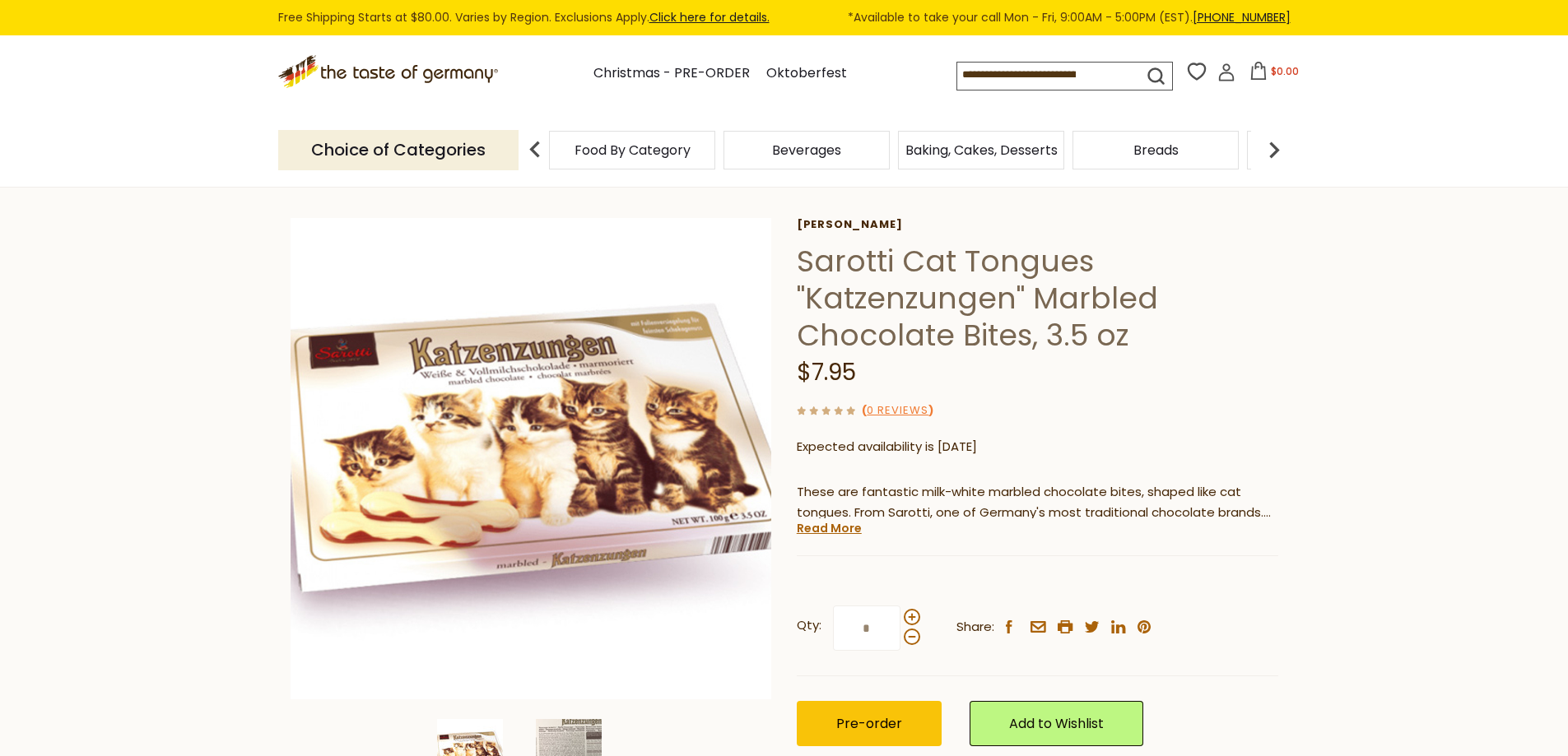
click at [1065, 73] on input at bounding box center [1036, 73] width 156 height 23
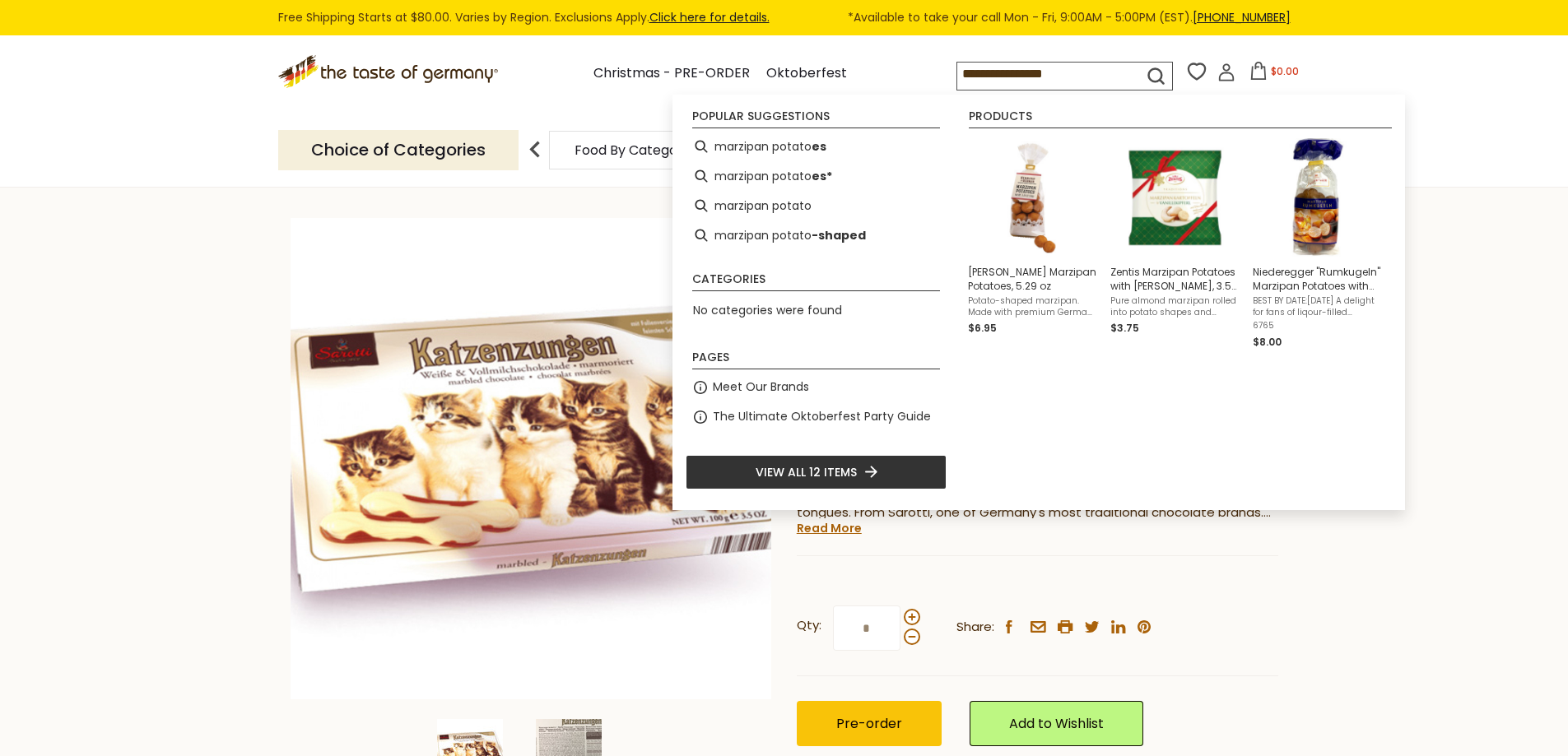
type input "**********"
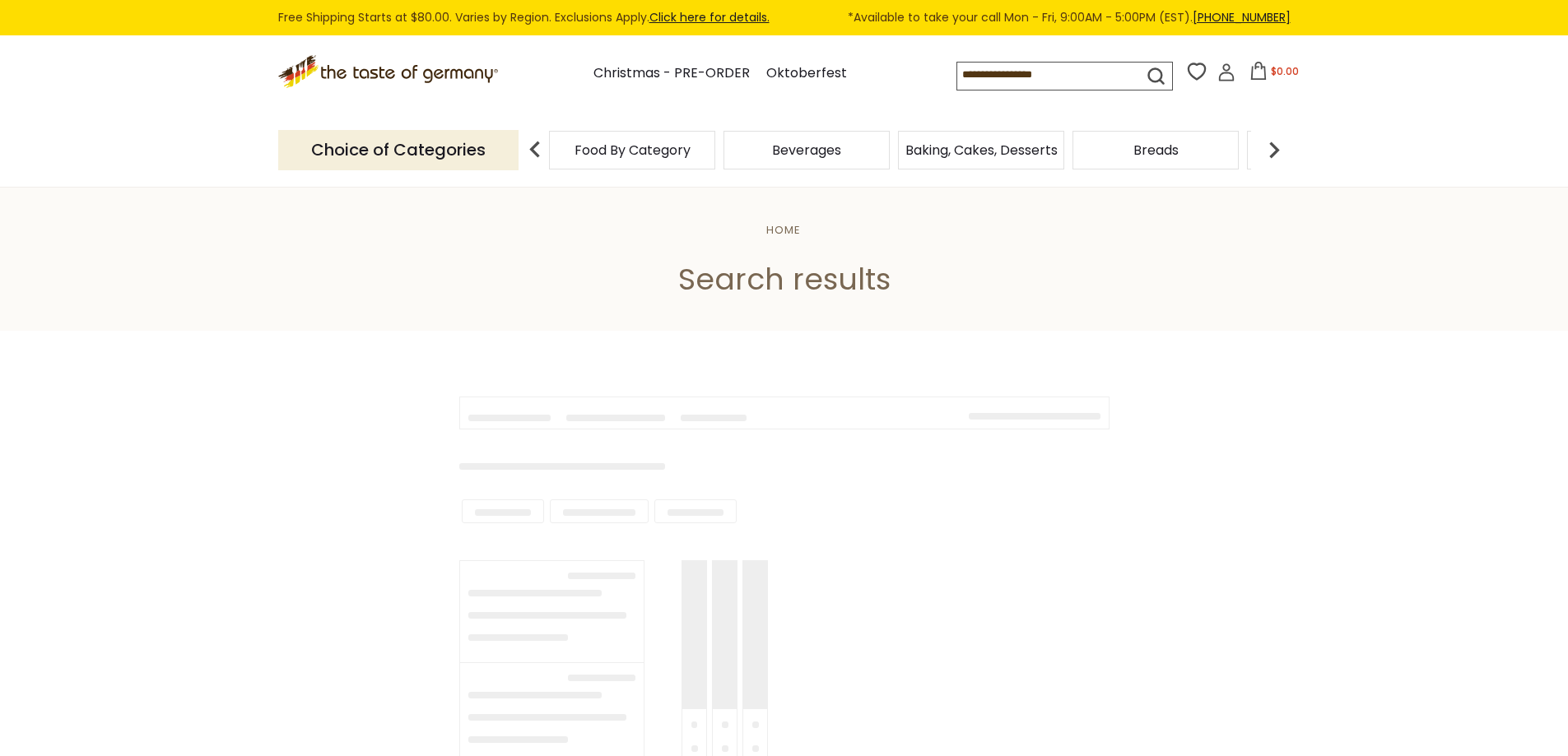
type input "**********"
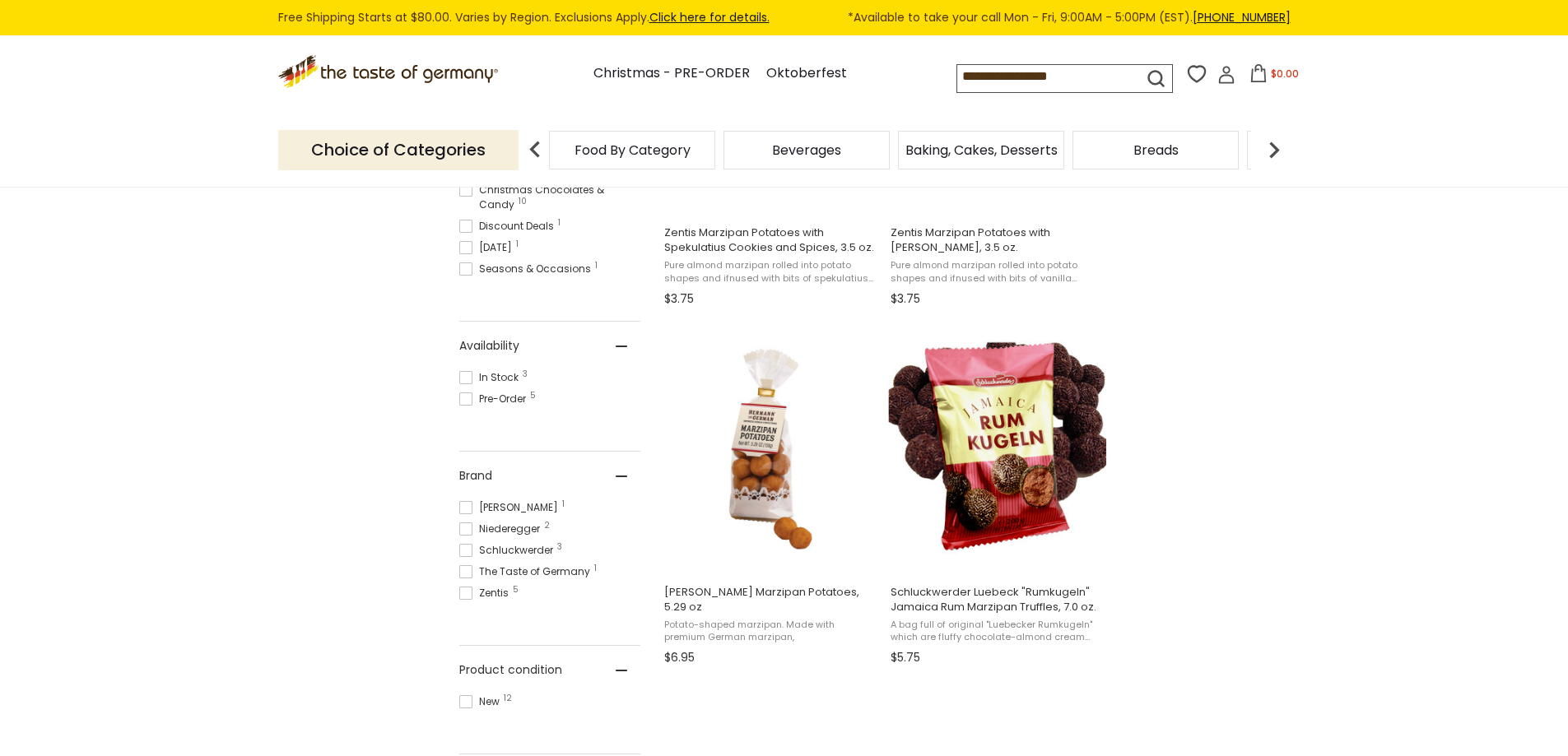
scroll to position [576, 0]
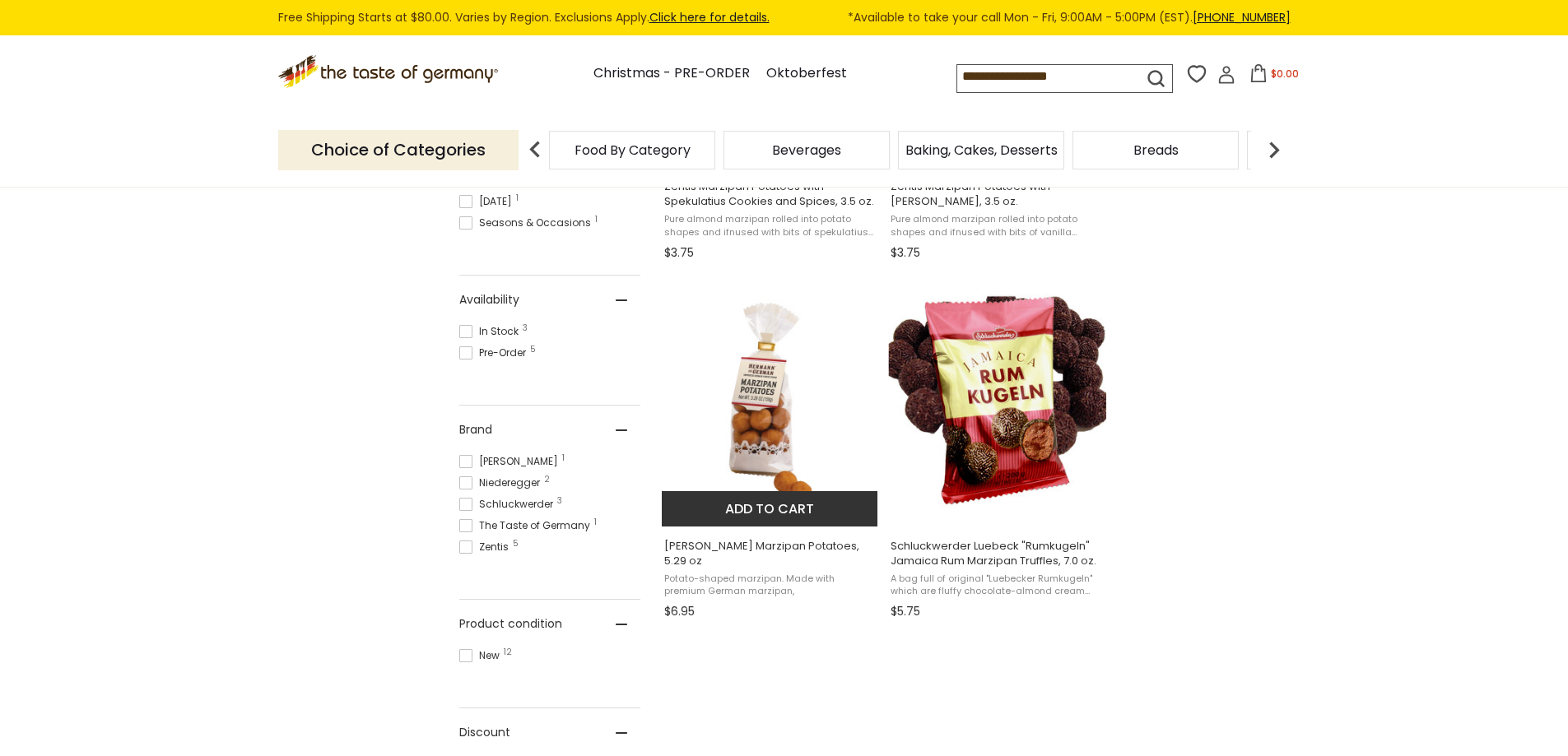
click at [775, 541] on span "[PERSON_NAME] Marzipan Potatoes, 5.29 oz" at bounding box center [771, 554] width 214 height 29
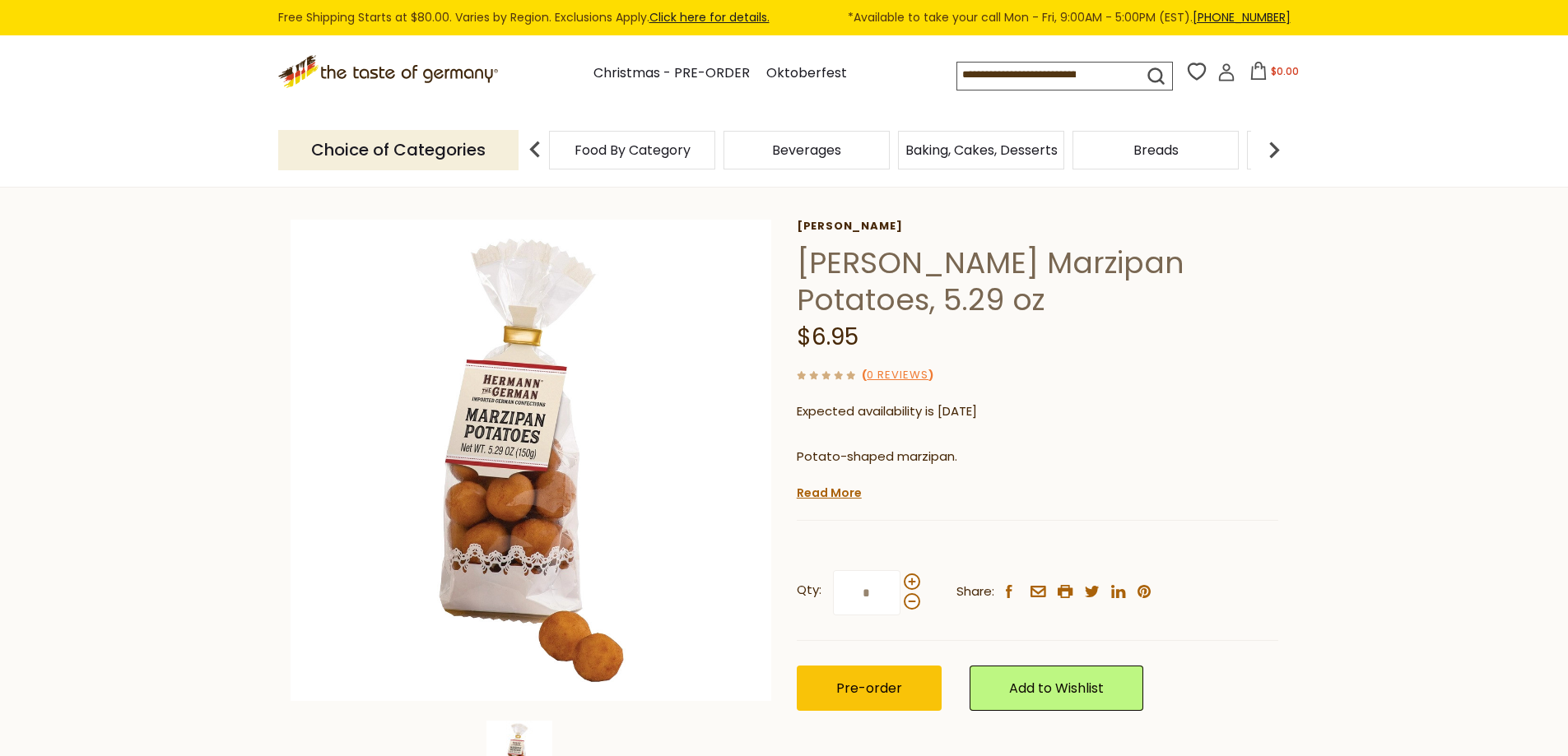
scroll to position [55, 0]
click at [825, 219] on link "[PERSON_NAME]" at bounding box center [1037, 224] width 481 height 13
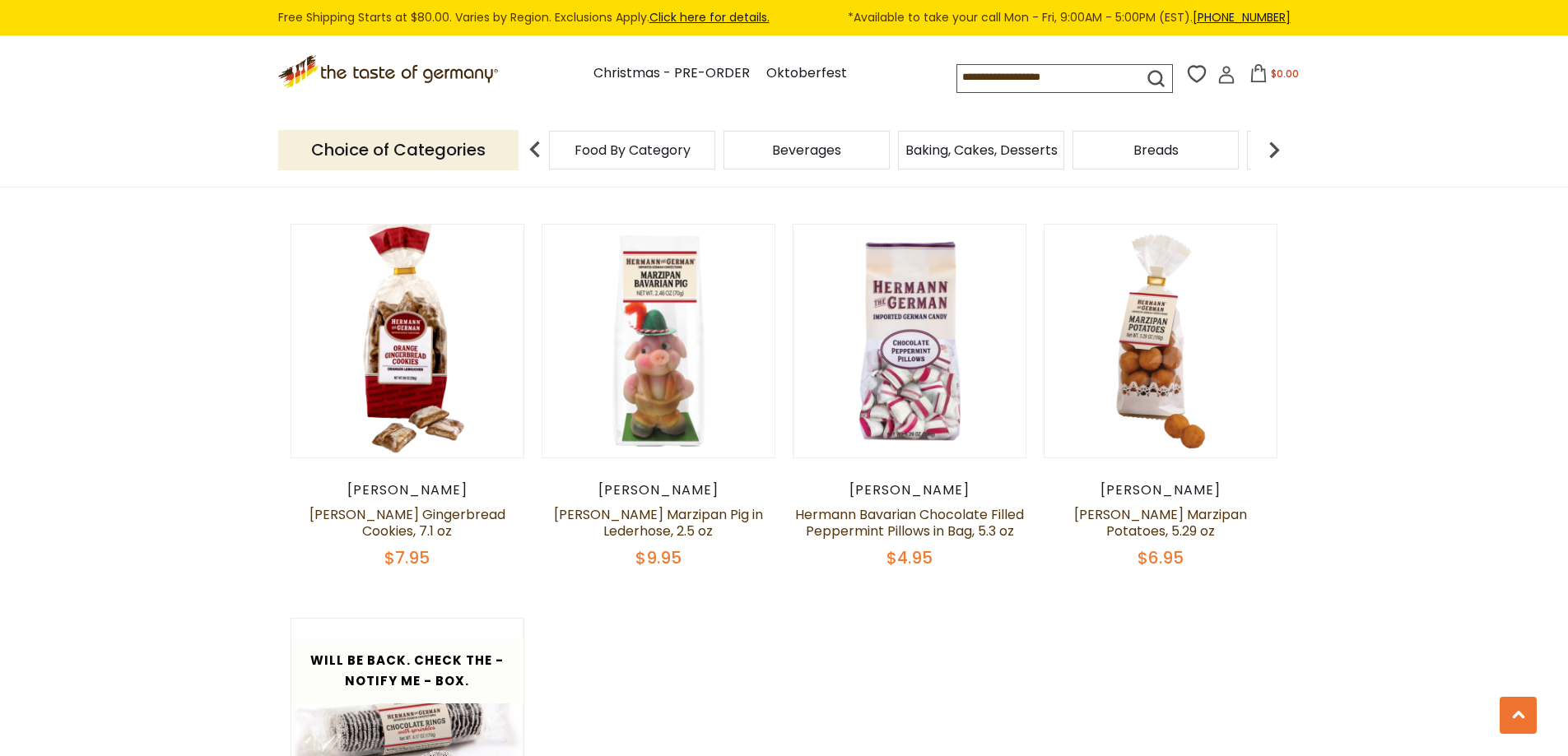
scroll to position [1700, 0]
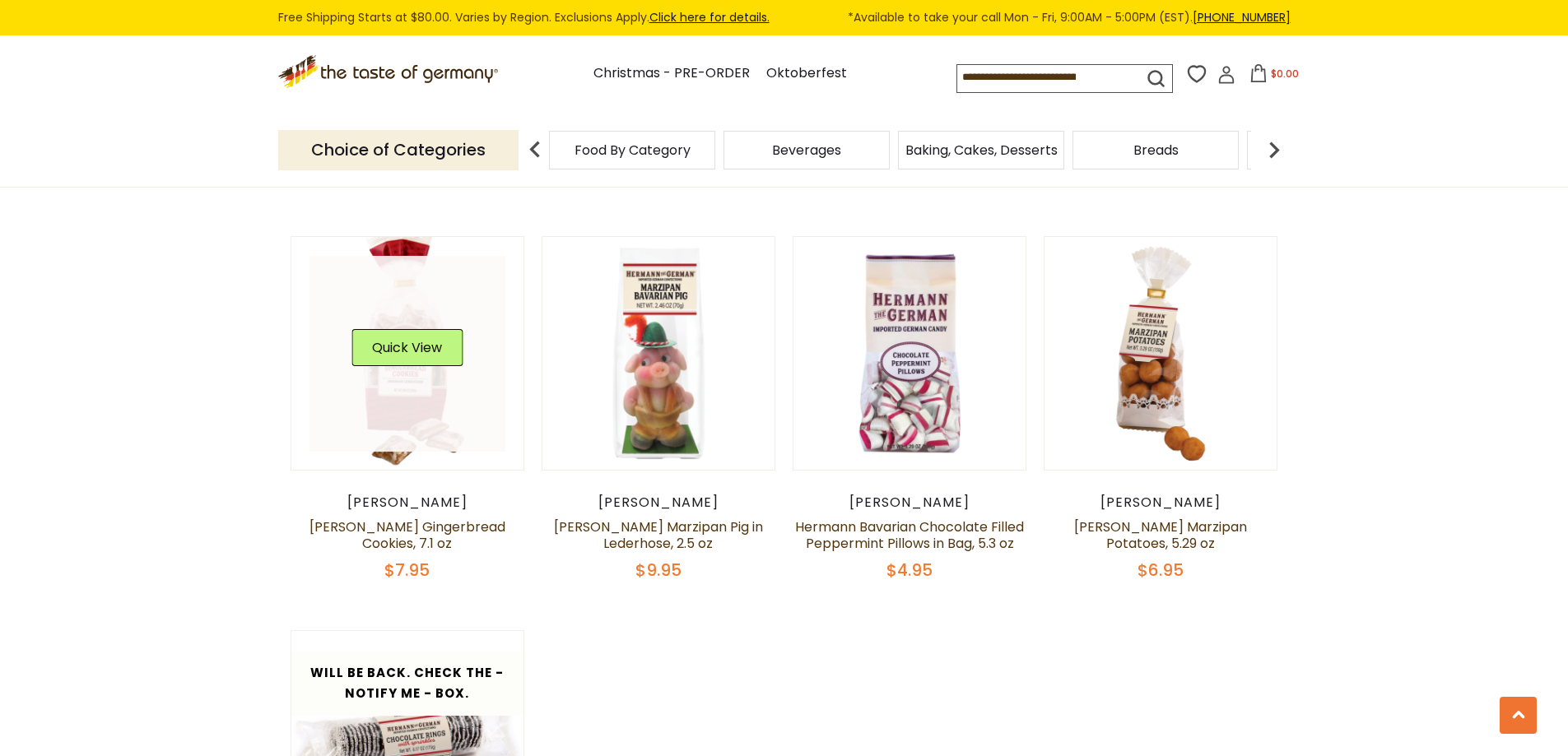
click at [398, 277] on link at bounding box center [407, 353] width 196 height 196
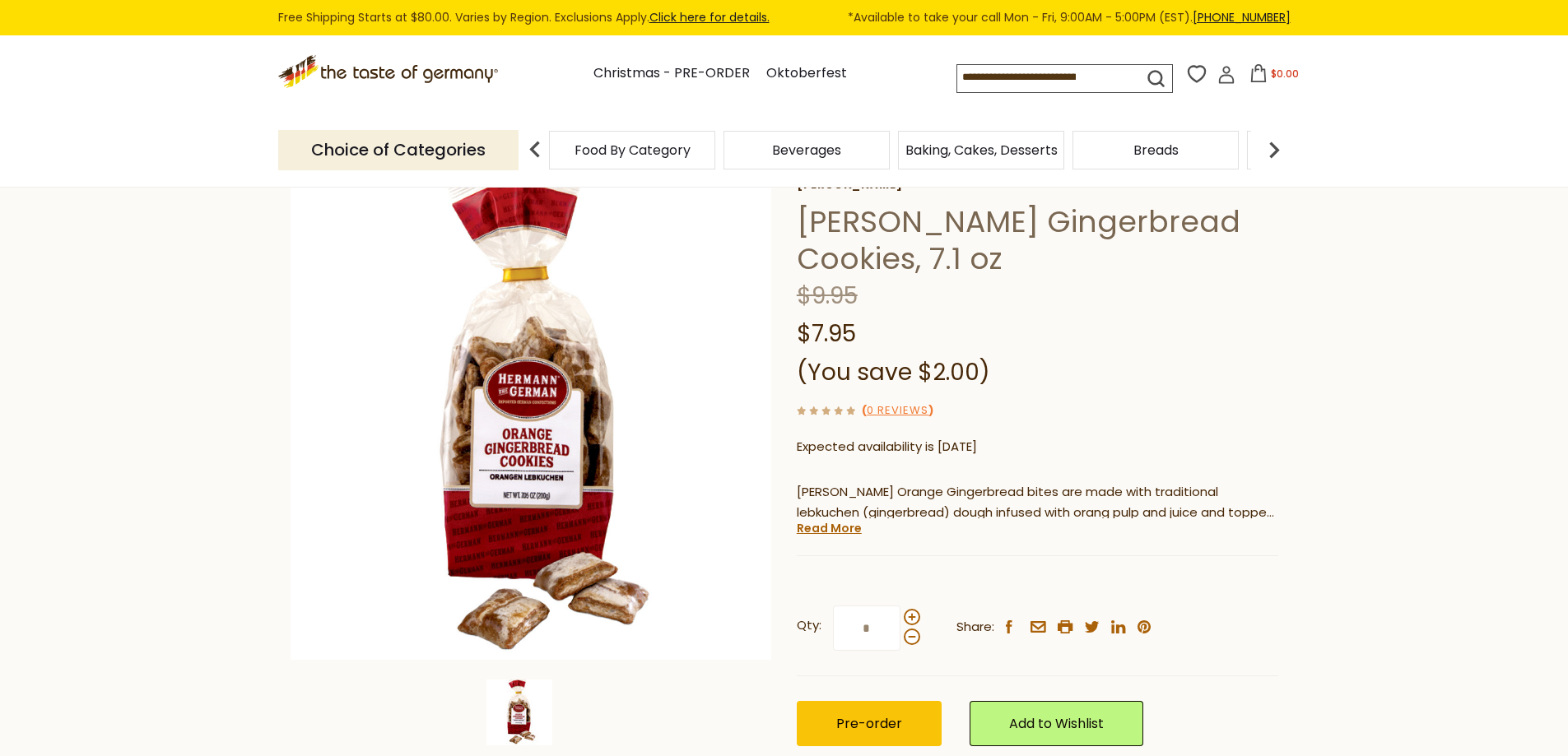
scroll to position [110, 0]
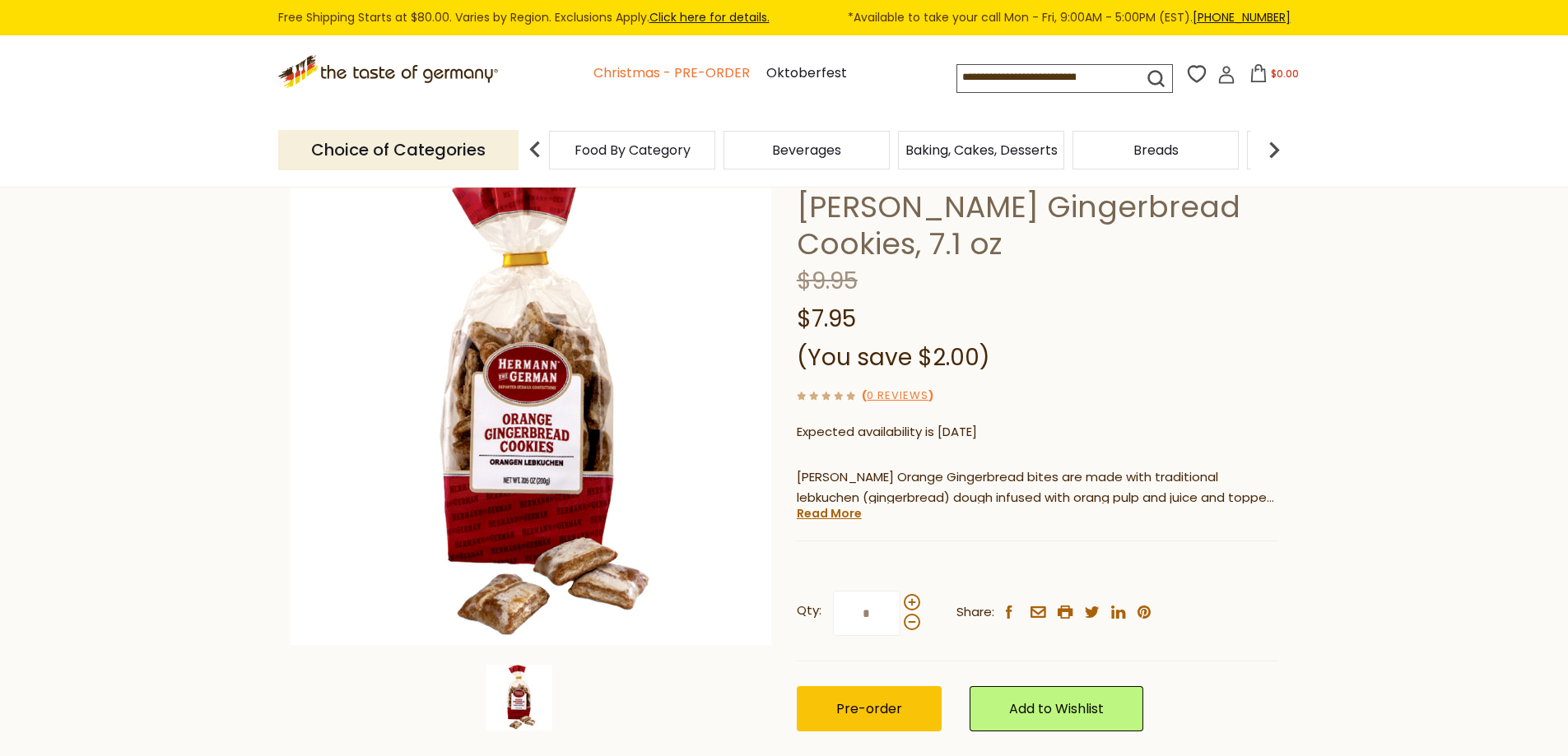
click at [680, 72] on link "Christmas - PRE-ORDER" at bounding box center [672, 73] width 156 height 22
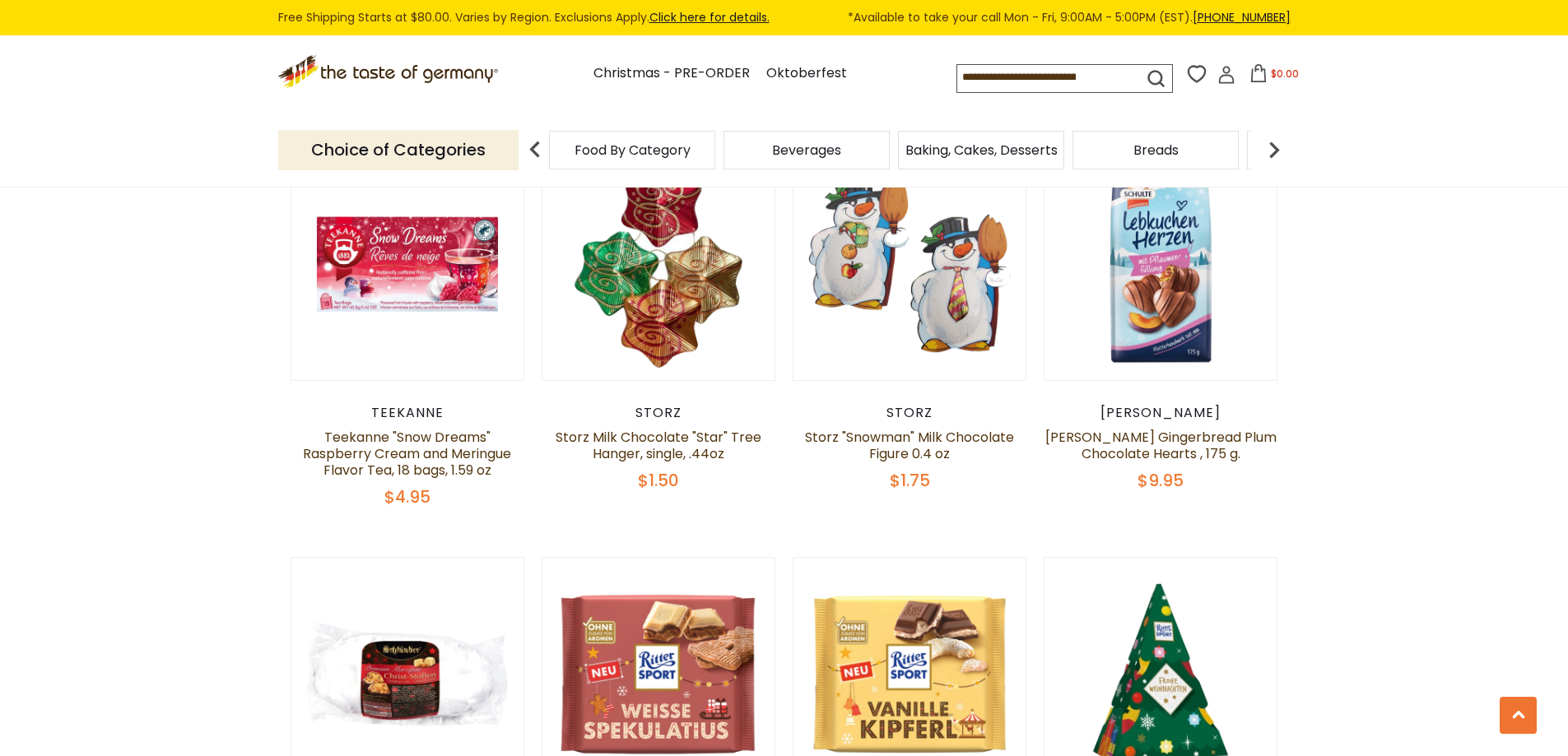
scroll to position [2277, 0]
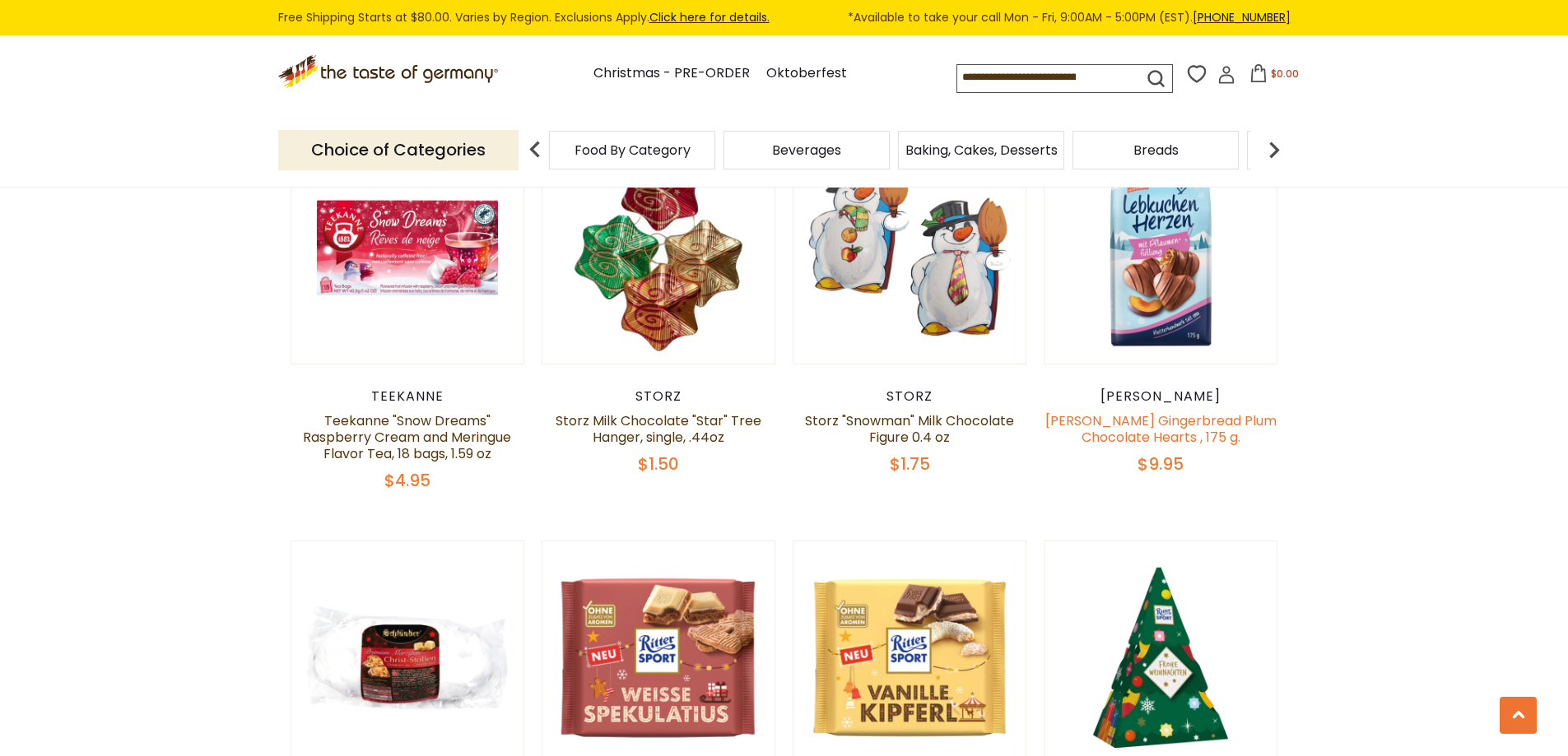
click at [1149, 411] on link "[PERSON_NAME] Gingerbread Plum Chocolate Hearts , 175 g." at bounding box center [1161, 429] width 232 height 35
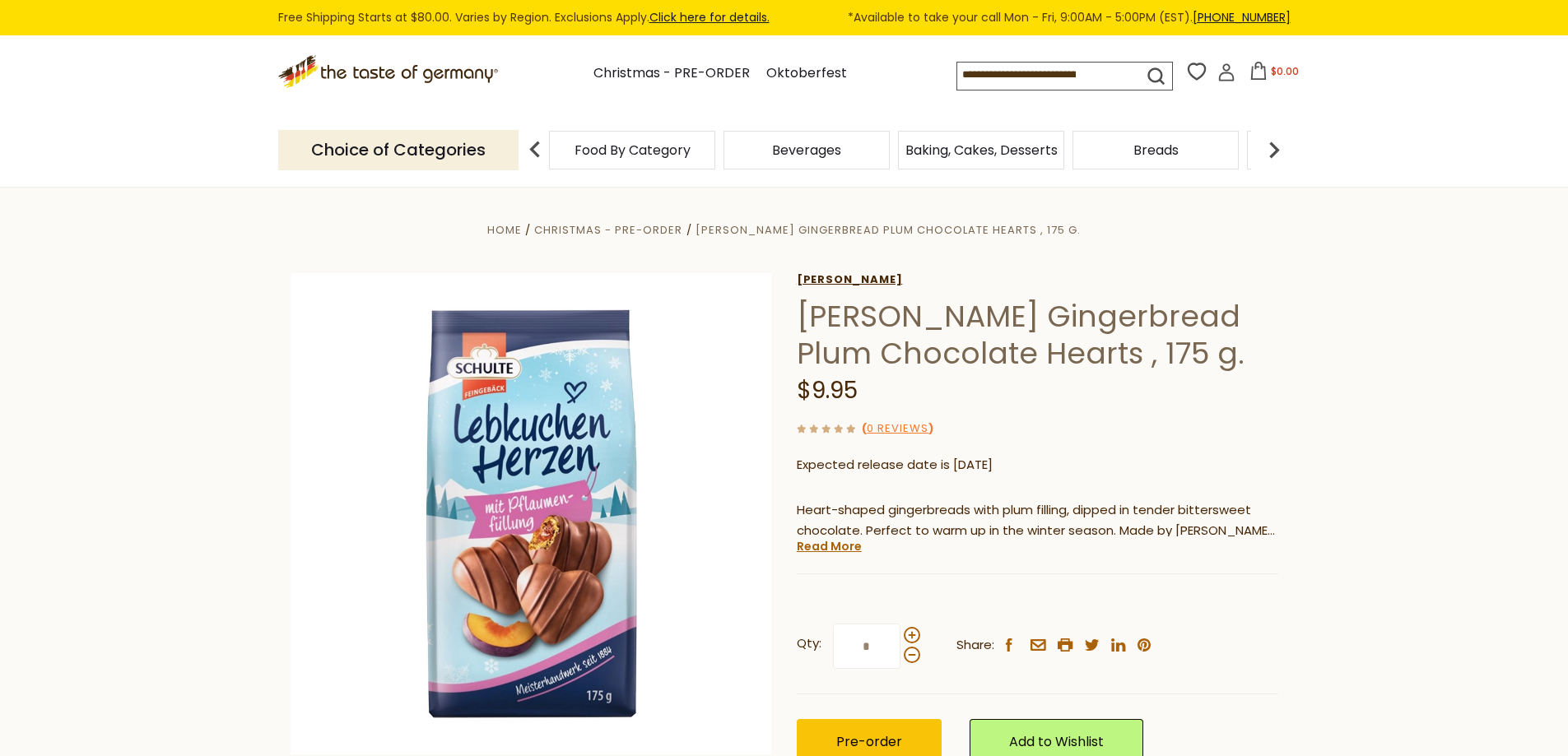
click at [837, 273] on link "[PERSON_NAME]" at bounding box center [1037, 279] width 481 height 13
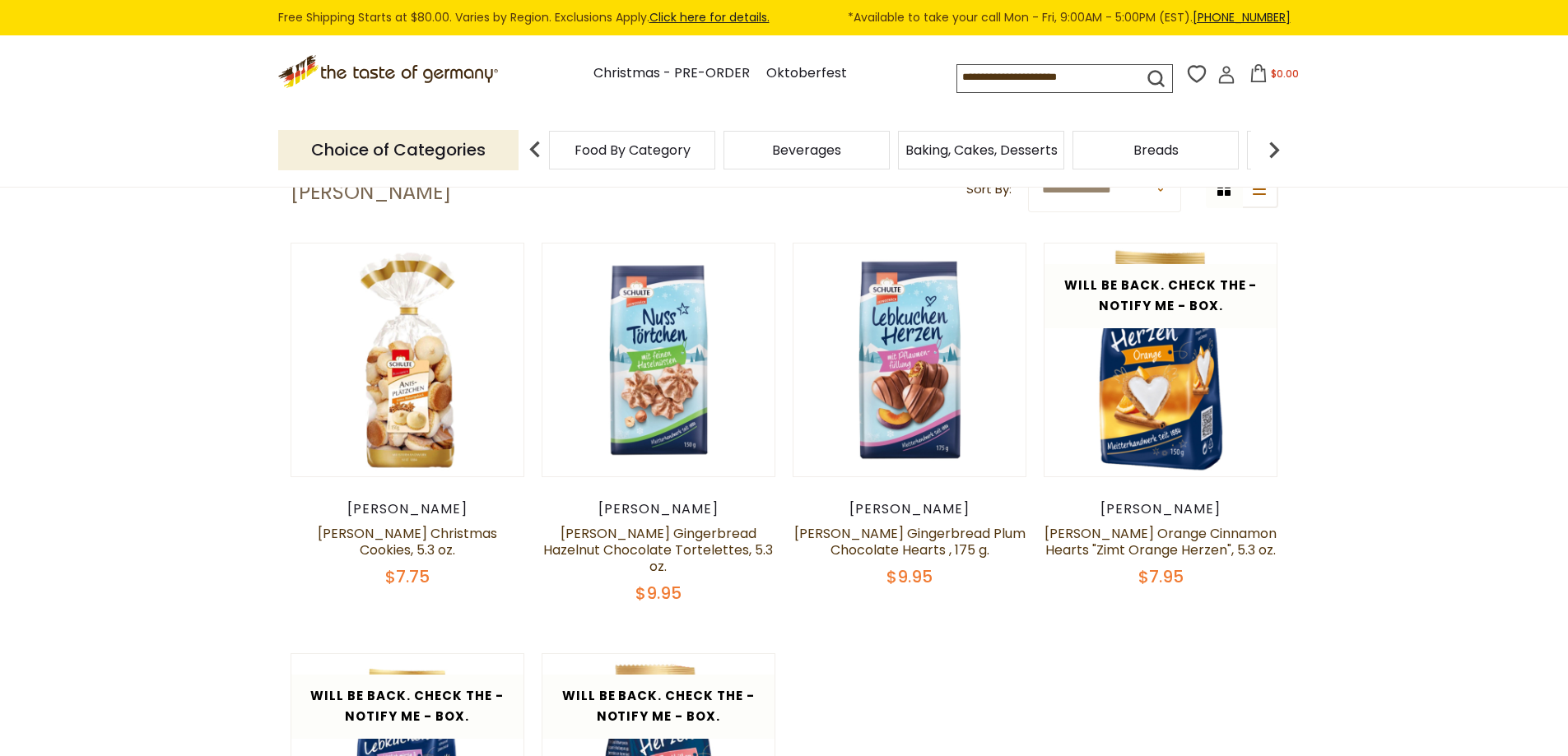
scroll to position [82, 0]
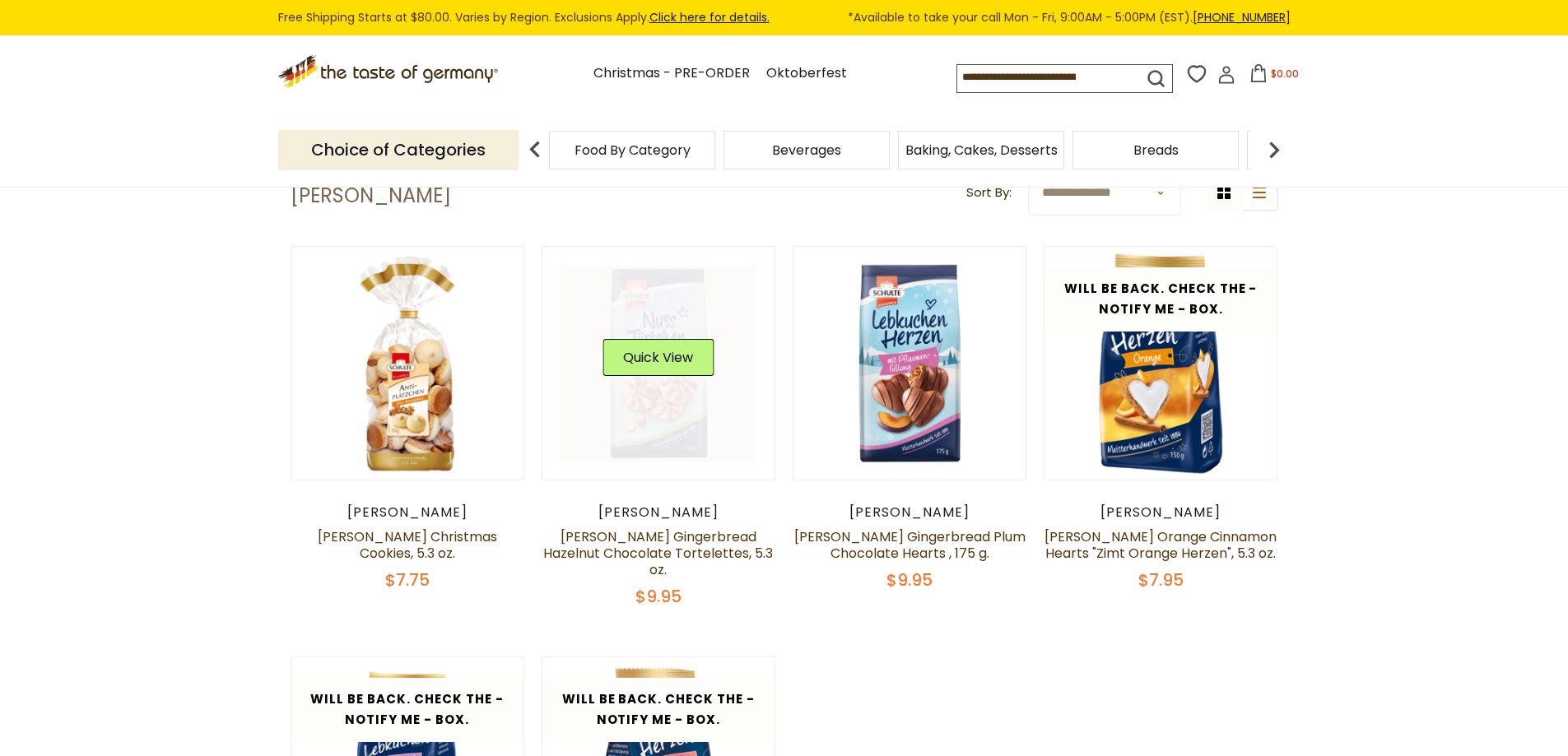
click at [695, 295] on link at bounding box center [659, 364] width 196 height 196
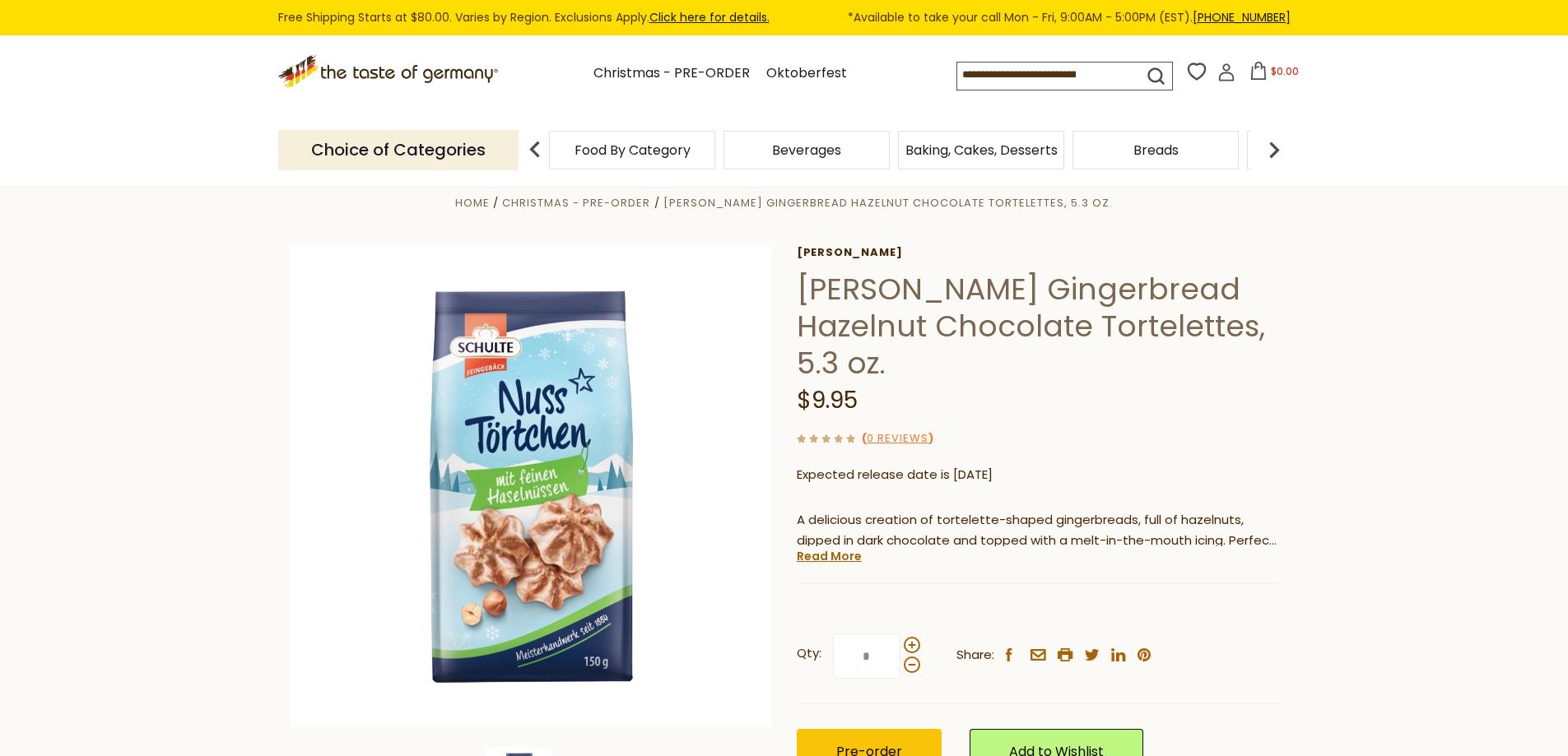
scroll to position [55, 0]
